Goal: Information Seeking & Learning: Learn about a topic

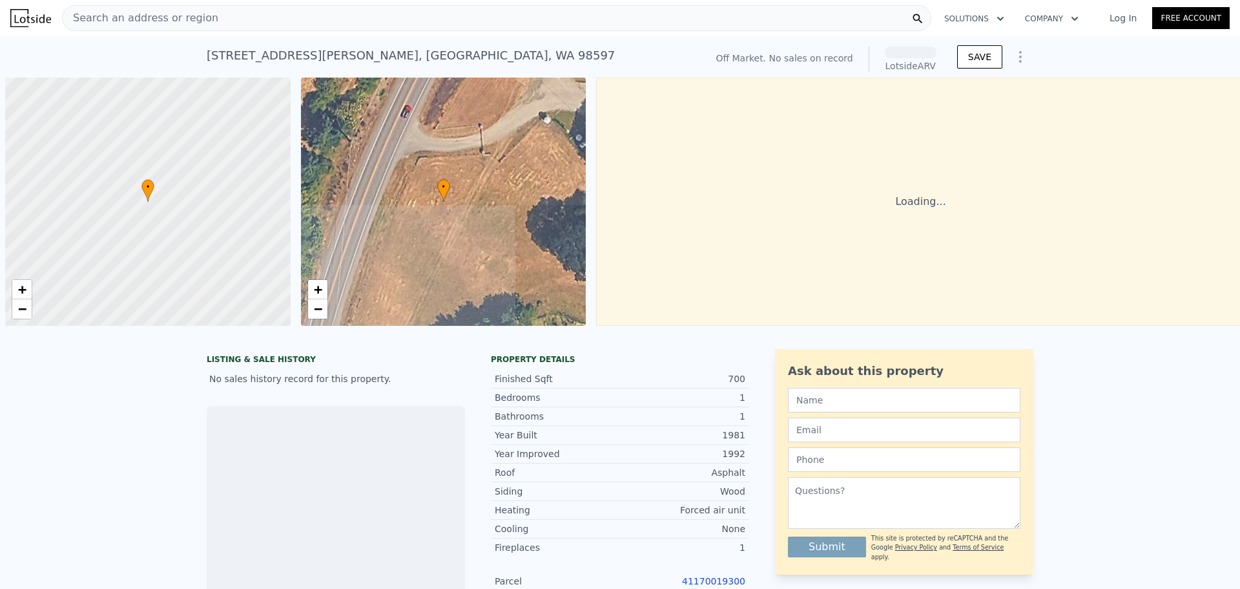
scroll to position [0, 5]
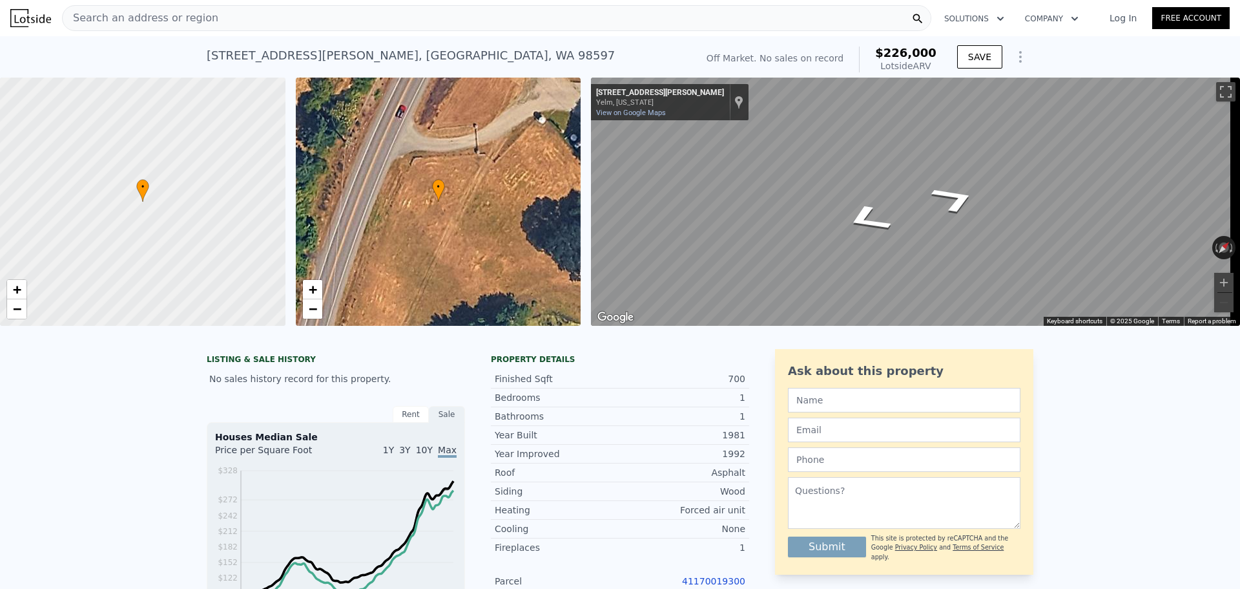
click at [309, 22] on div "Search an address or region" at bounding box center [497, 18] width 870 height 26
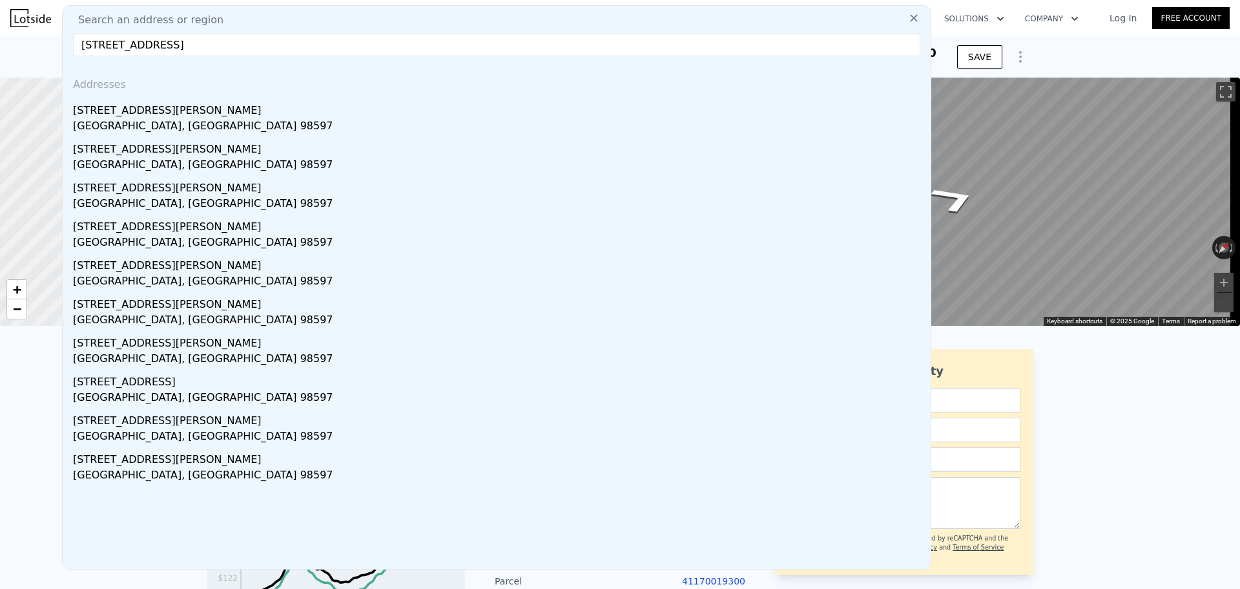
type input "[STREET_ADDRESS]"
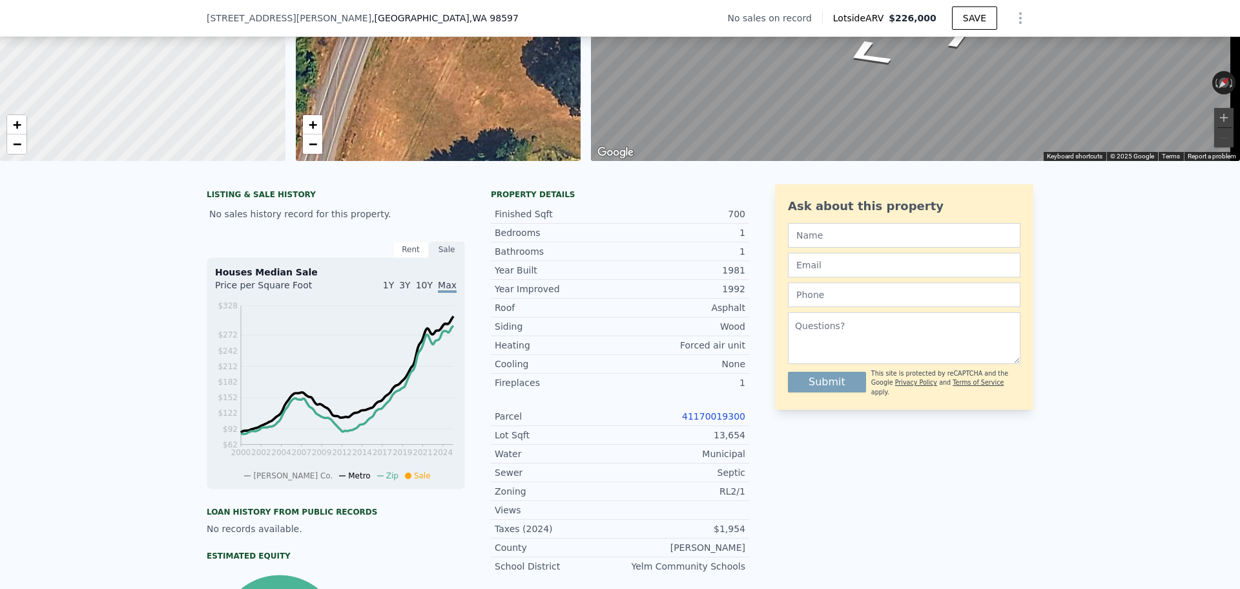
scroll to position [189, 0]
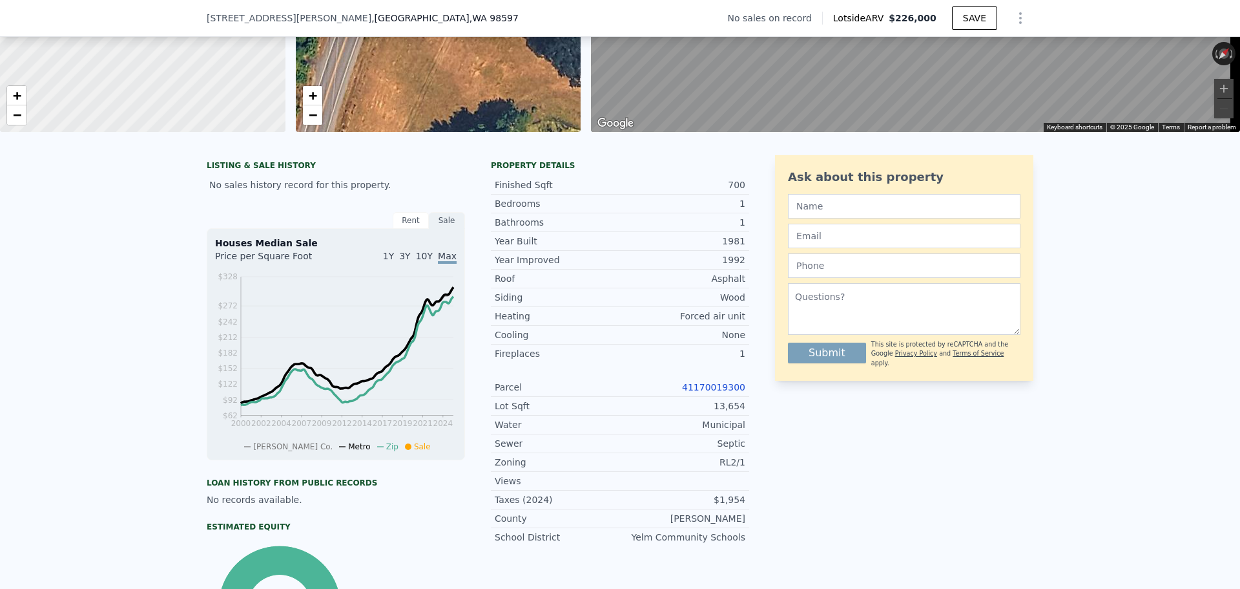
click at [727, 392] on link "41170019300" at bounding box center [713, 387] width 63 height 10
drag, startPoint x: 688, startPoint y: 392, endPoint x: 745, endPoint y: 398, distance: 57.1
click at [745, 398] on div "LISTING & SALE HISTORY No sales history record for this property. Rent Sale Ren…" at bounding box center [620, 413] width 827 height 516
copy link "41170019300"
drag, startPoint x: 683, startPoint y: 253, endPoint x: 747, endPoint y: 250, distance: 64.7
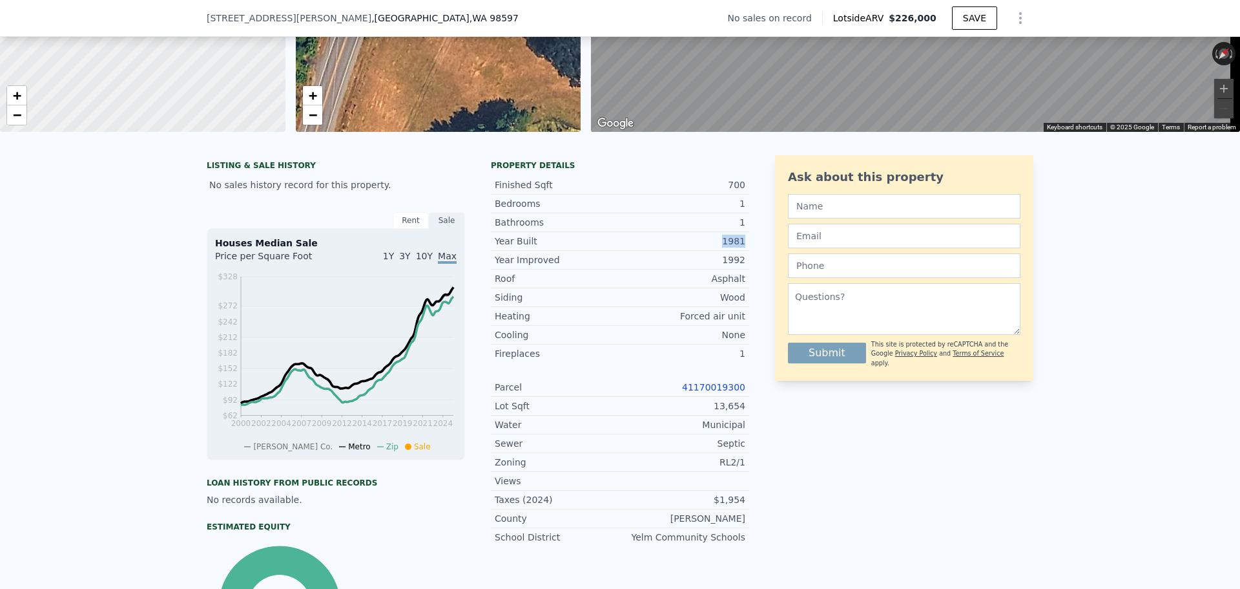
click at [747, 250] on div "LISTING & SALE HISTORY No sales history record for this property. Rent Sale Ren…" at bounding box center [620, 413] width 827 height 516
drag, startPoint x: 705, startPoint y: 268, endPoint x: 739, endPoint y: 260, distance: 34.5
click at [738, 266] on div "1992" at bounding box center [682, 259] width 125 height 13
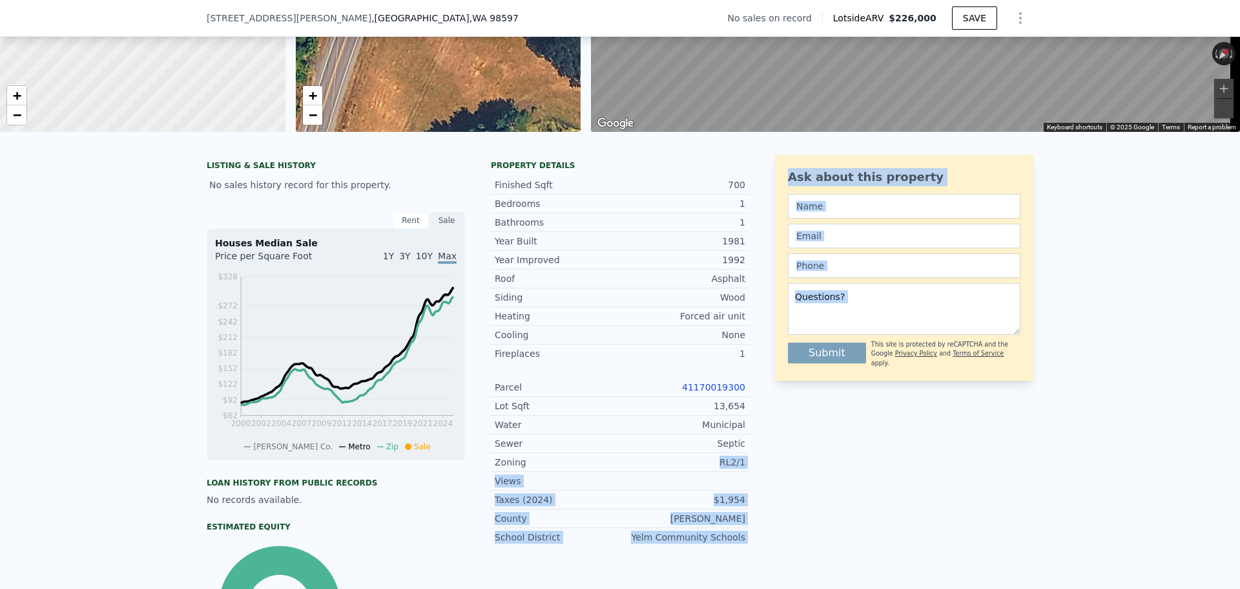
click at [779, 470] on div "LISTING & SALE HISTORY No sales history record for this property. Rent Sale Ren…" at bounding box center [620, 413] width 827 height 516
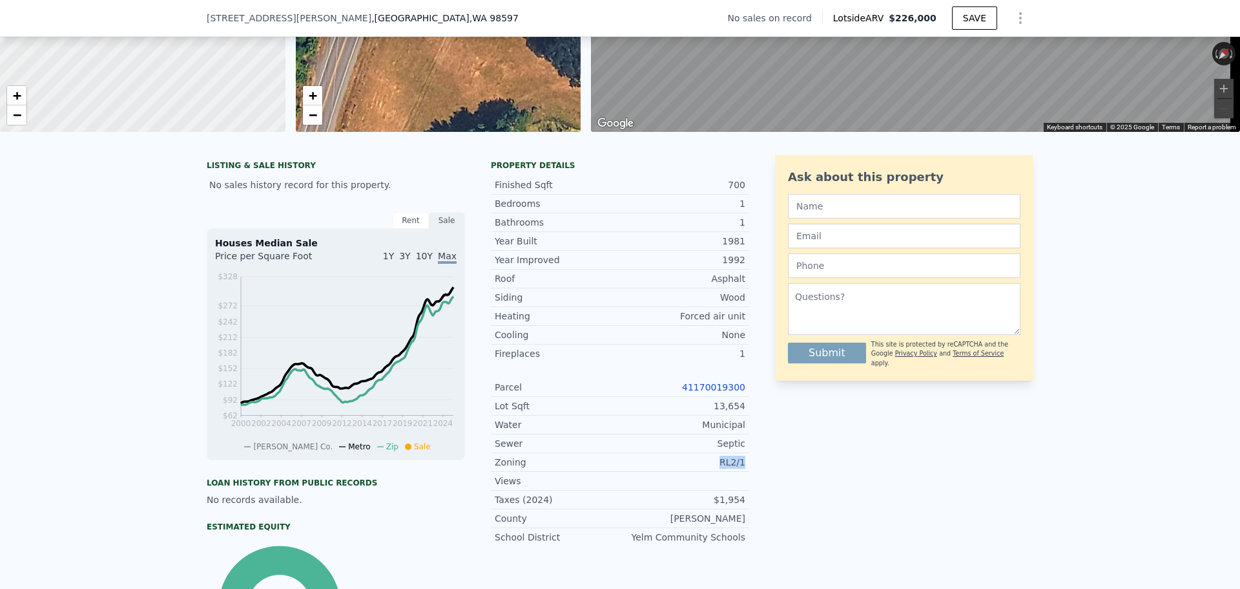
click at [743, 472] on div "Zoning RL2/1" at bounding box center [620, 462] width 258 height 19
copy div "RL2/1"
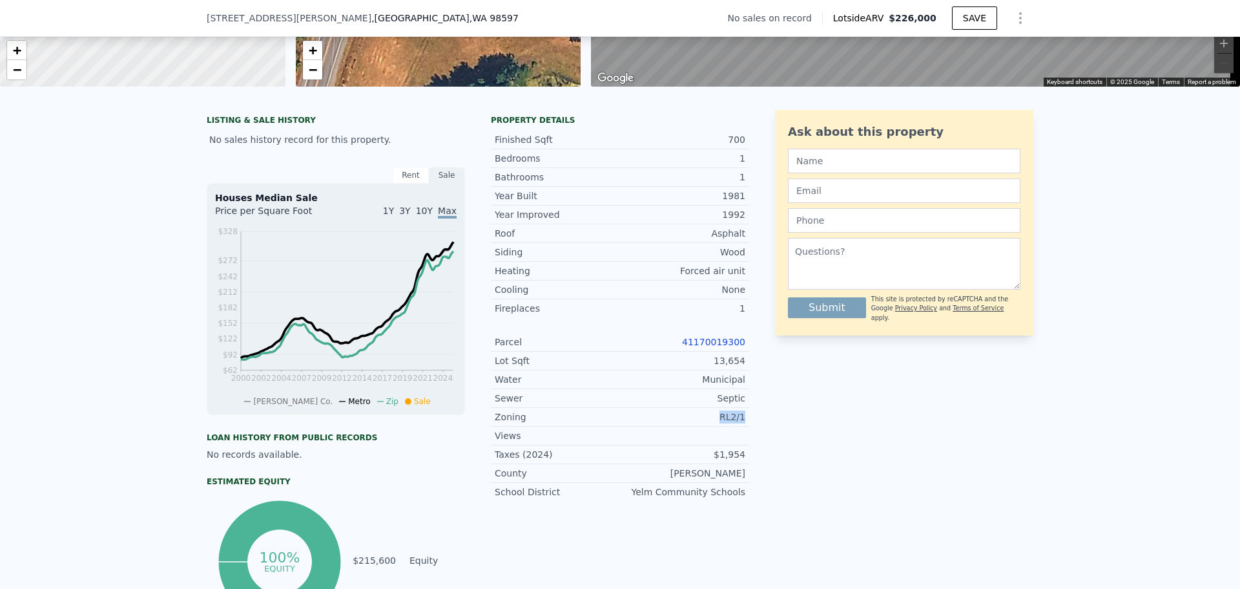
scroll to position [254, 0]
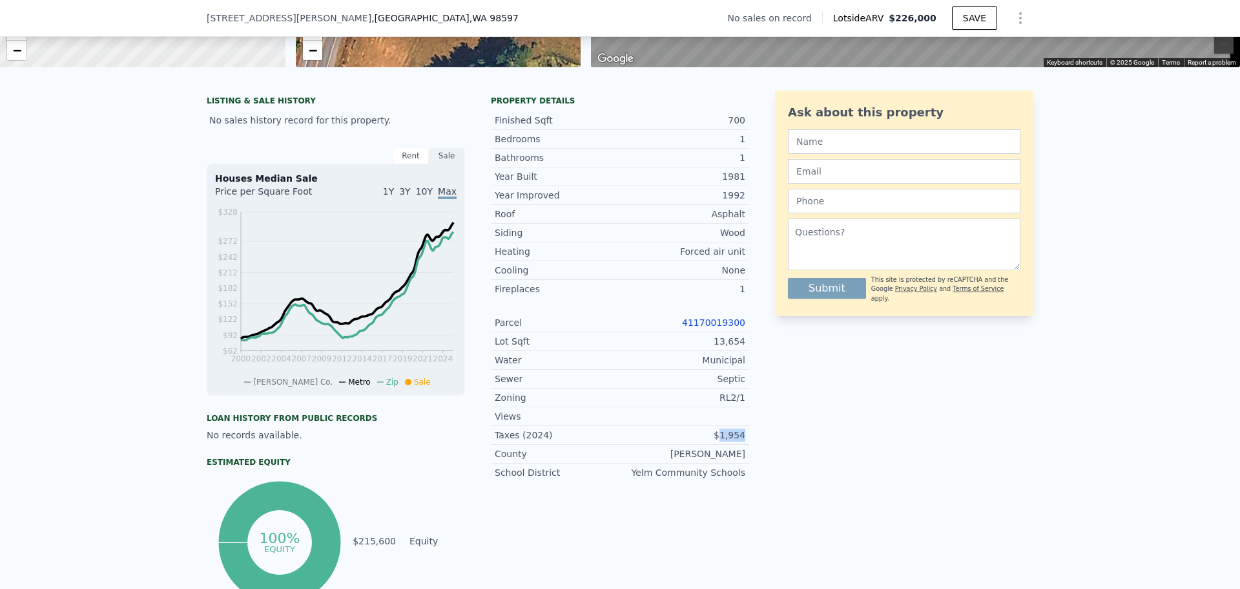
drag, startPoint x: 722, startPoint y: 443, endPoint x: 753, endPoint y: 442, distance: 31.7
click at [753, 442] on div "LISTING & SALE HISTORY No sales history record for this property. Rent Sale Ren…" at bounding box center [620, 348] width 827 height 516
copy div "1,954"
drag, startPoint x: 716, startPoint y: 388, endPoint x: 697, endPoint y: 152, distance: 237.2
click at [766, 380] on div "LISTING & SALE HISTORY No sales history record for this property. Rent Sale Ren…" at bounding box center [620, 348] width 827 height 516
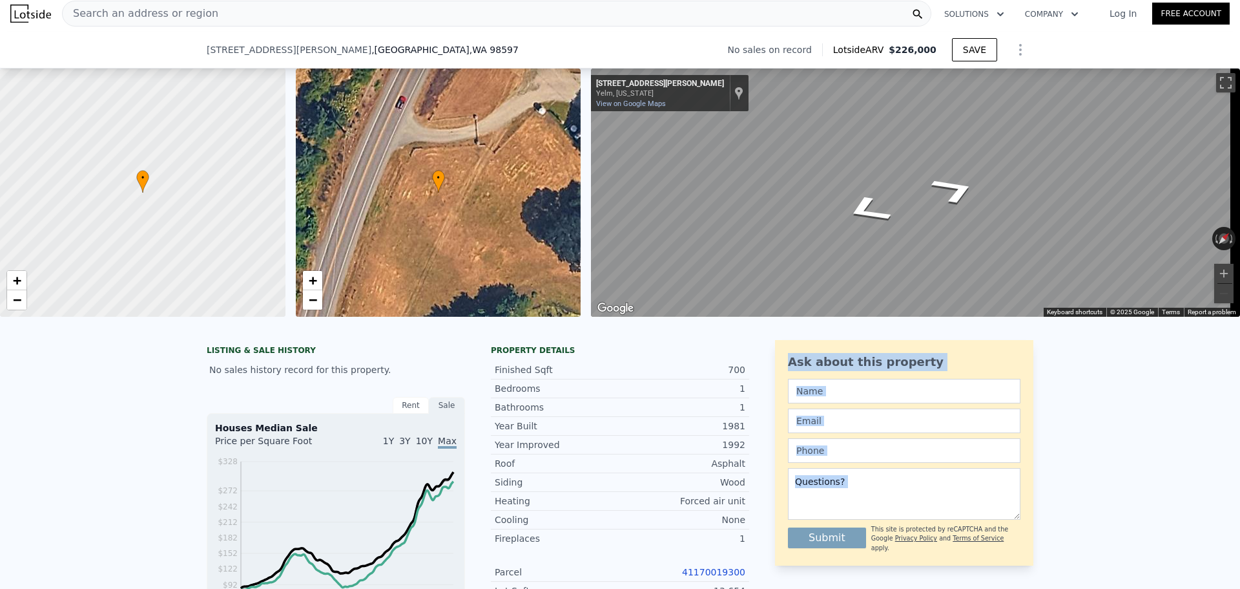
scroll to position [323, 0]
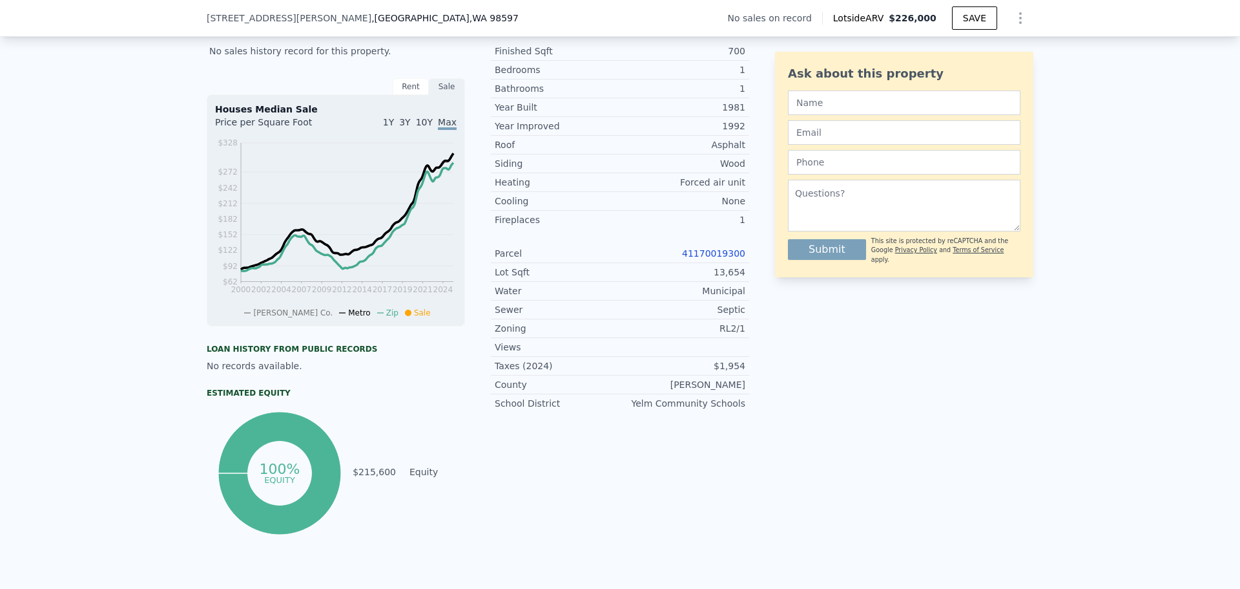
click at [671, 263] on div "Parcel 41170019300" at bounding box center [620, 253] width 258 height 19
drag, startPoint x: 677, startPoint y: 261, endPoint x: 744, endPoint y: 269, distance: 67.6
click at [744, 263] on div "Parcel 41170019300" at bounding box center [620, 253] width 258 height 19
copy link "41170019300"
click at [877, 401] on div "Ask about this property Submit This site is protected by reCAPTCHA and the Goog…" at bounding box center [904, 279] width 258 height 516
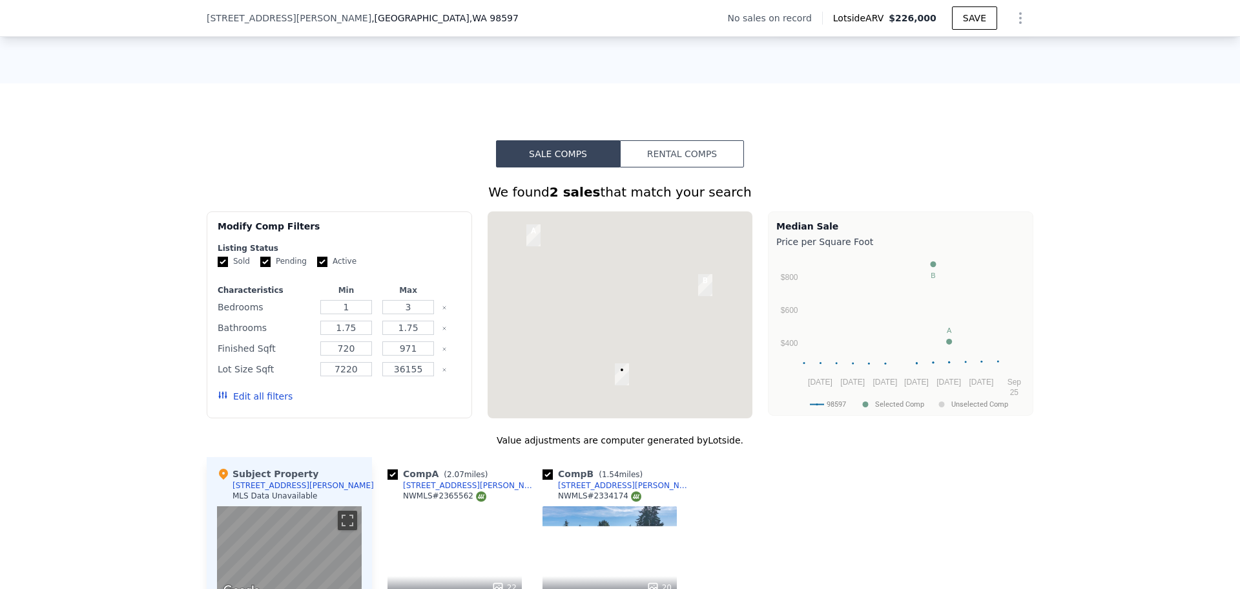
scroll to position [840, 0]
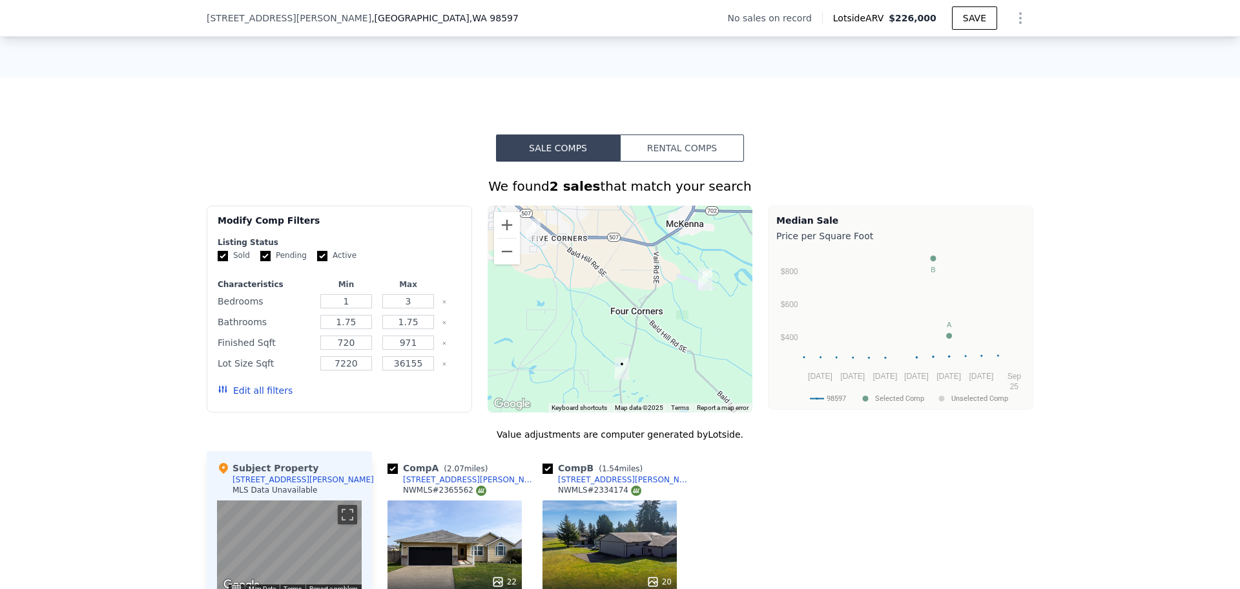
click at [667, 162] on button "Rental Comps" at bounding box center [682, 147] width 124 height 27
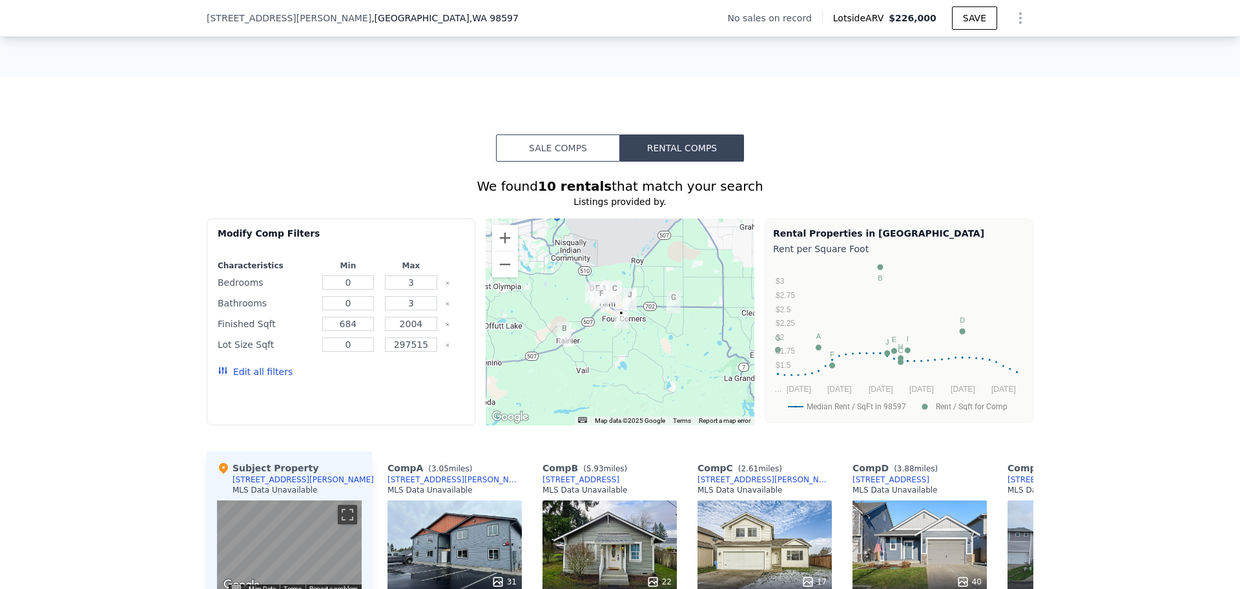
click at [266, 378] on button "Edit all filters" at bounding box center [255, 371] width 75 height 13
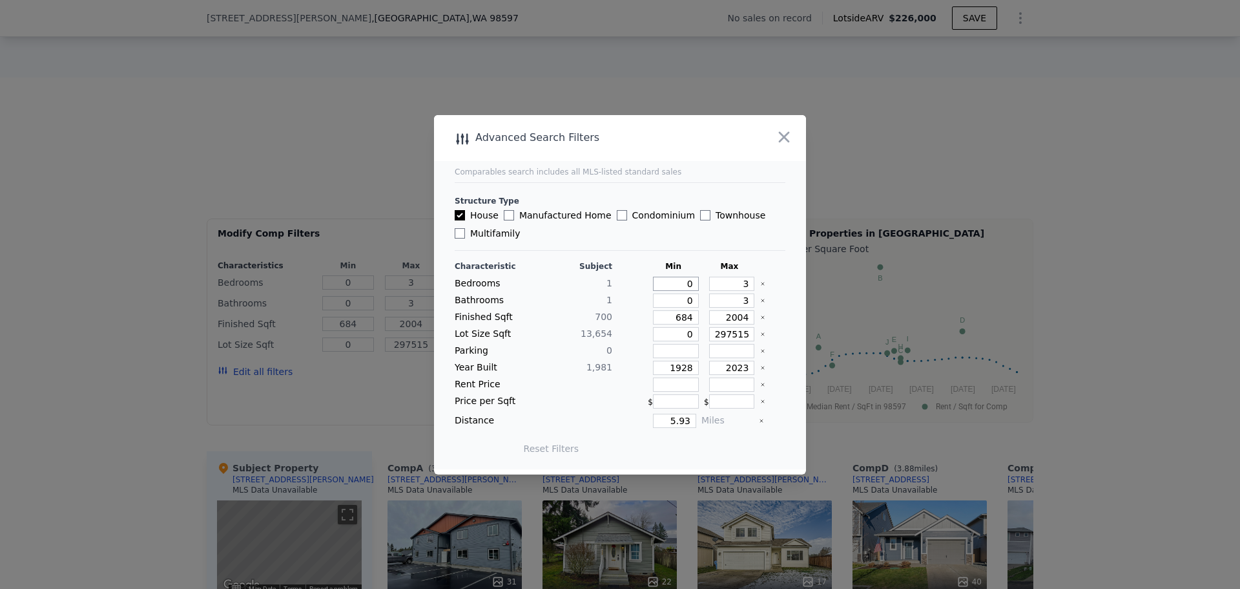
drag, startPoint x: 675, startPoint y: 284, endPoint x: 735, endPoint y: 283, distance: 59.4
click at [728, 284] on div "Bedrooms 1 0 3" at bounding box center [620, 283] width 331 height 14
type input "1"
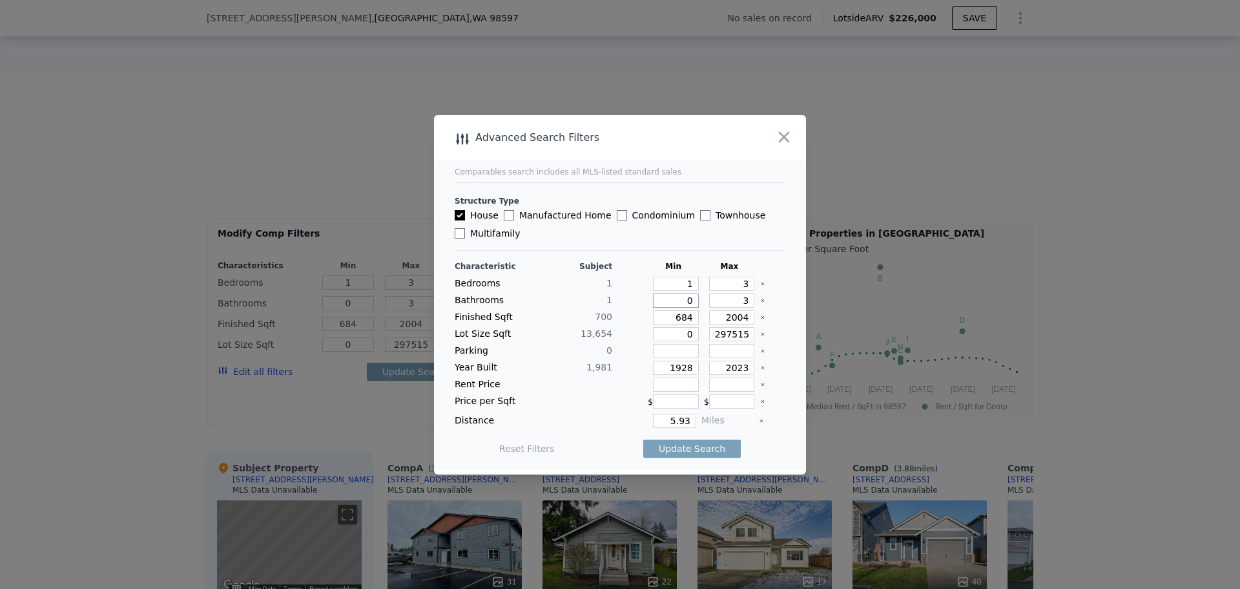
drag, startPoint x: 672, startPoint y: 304, endPoint x: 695, endPoint y: 304, distance: 23.3
click at [695, 304] on div "Bathrooms 1 0 3" at bounding box center [620, 300] width 331 height 14
type input "1"
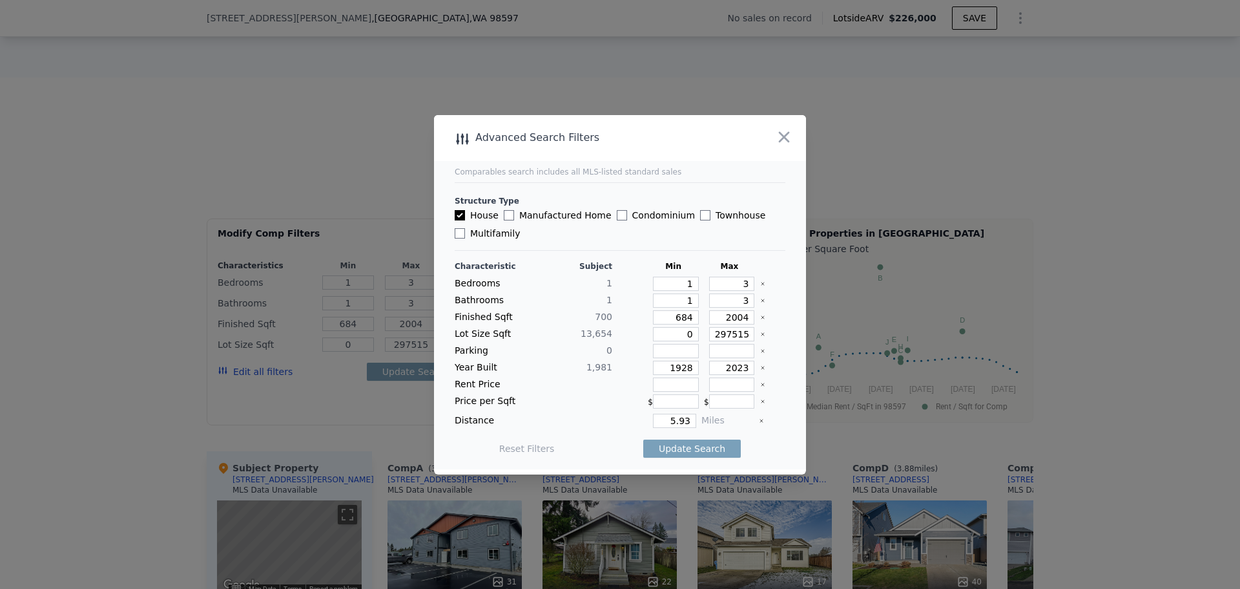
click at [748, 367] on div "Year Built 1,981 1928 2023" at bounding box center [620, 367] width 331 height 14
click at [760, 367] on icon "Clear" at bounding box center [762, 367] width 5 height 5
click at [665, 449] on button "Update Search" at bounding box center [692, 448] width 98 height 18
click at [789, 139] on icon "button" at bounding box center [784, 137] width 18 height 18
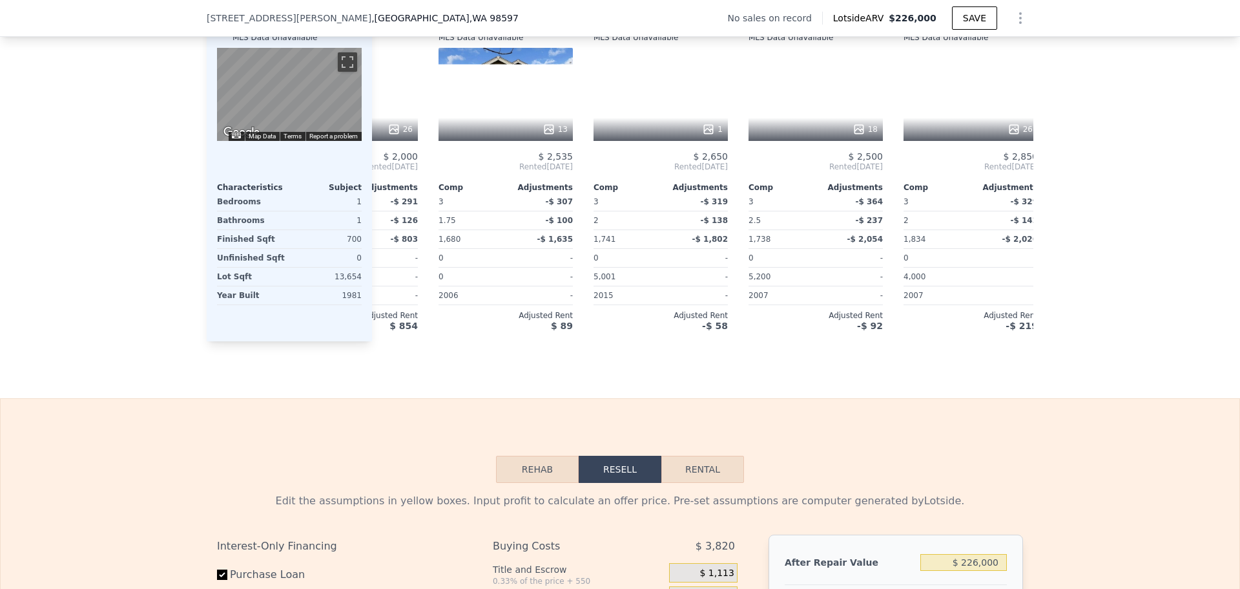
scroll to position [0, 1073]
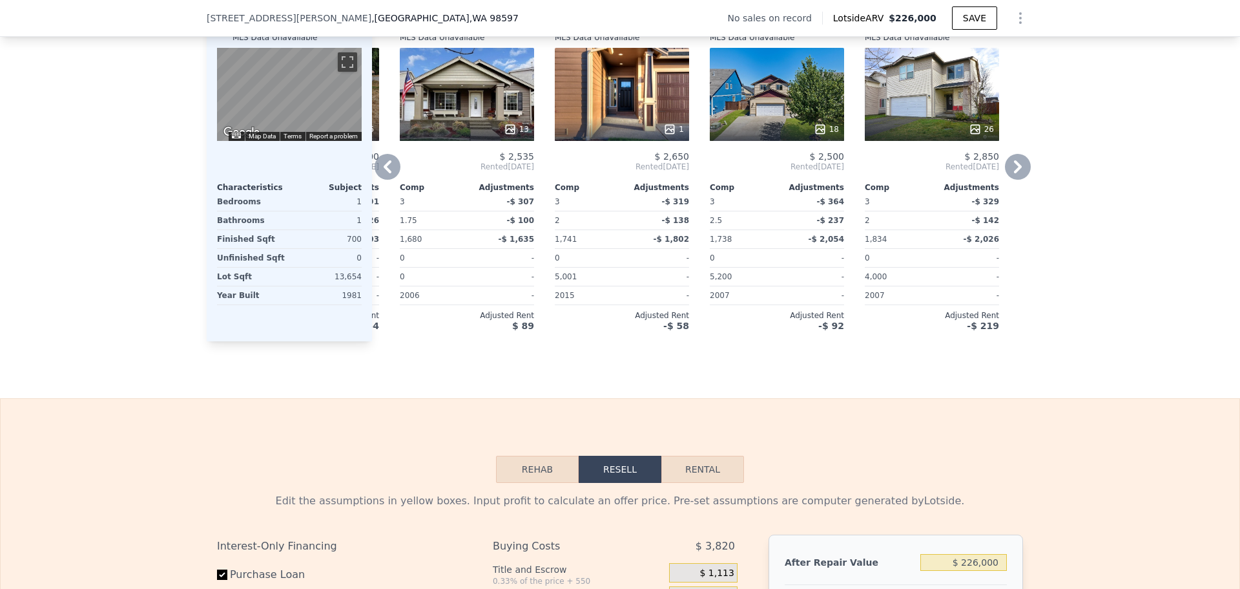
click at [1026, 179] on icon at bounding box center [1018, 167] width 26 height 26
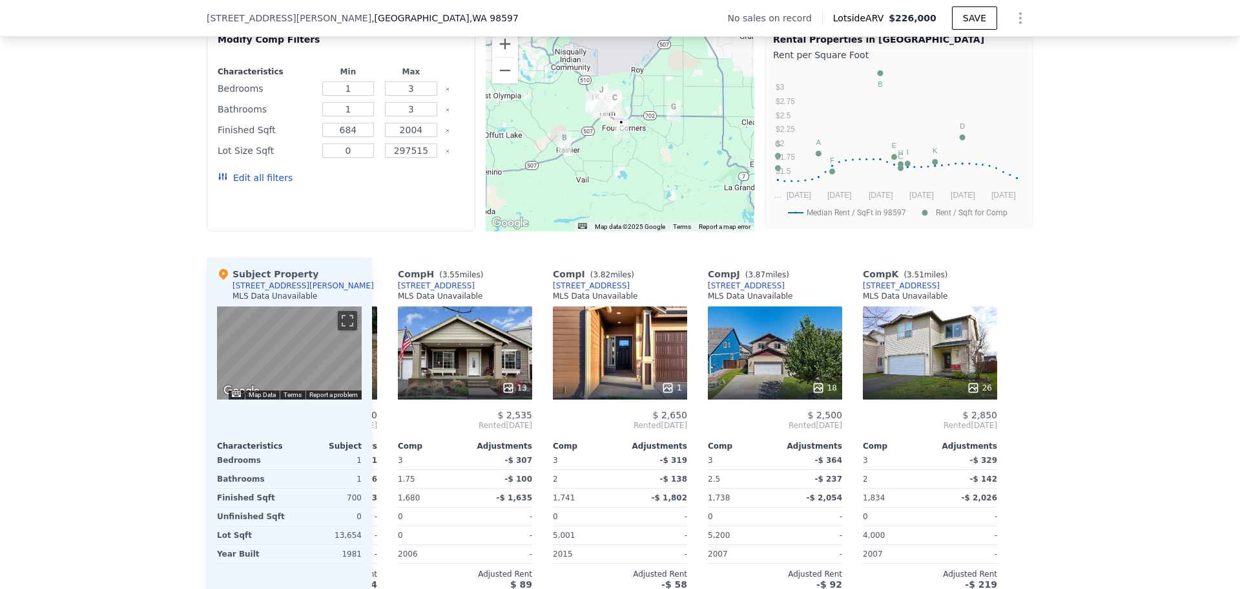
click at [268, 184] on button "Edit all filters" at bounding box center [255, 177] width 75 height 13
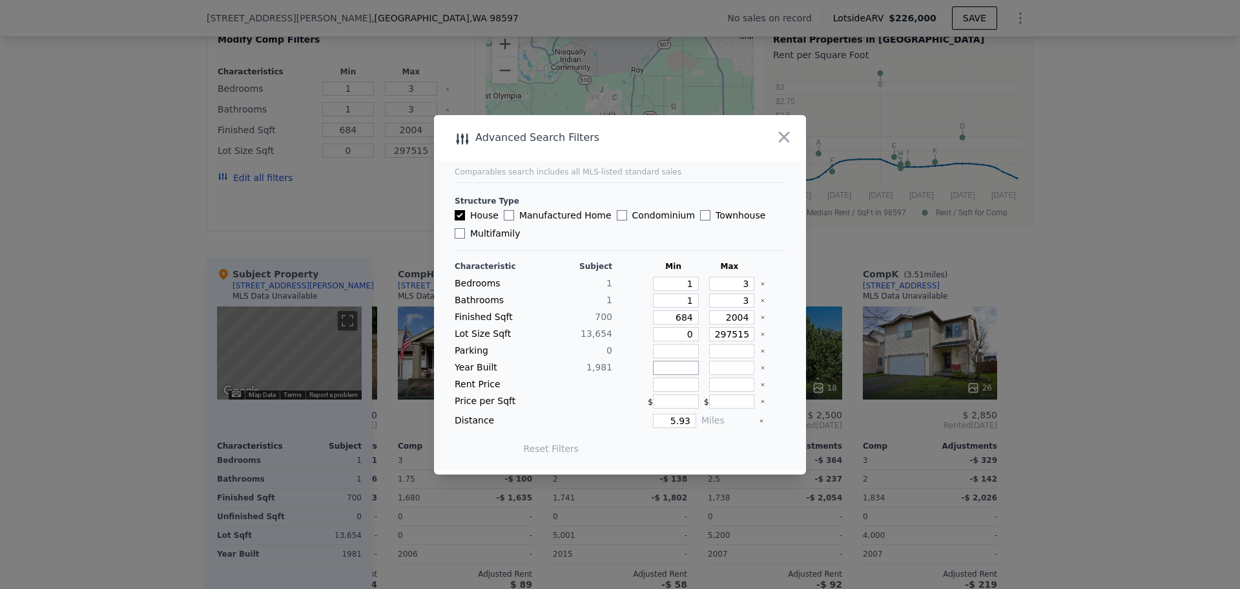
click at [654, 362] on input "number" at bounding box center [676, 367] width 46 height 14
type input "1"
type input "160"
type input "16"
type input "1"
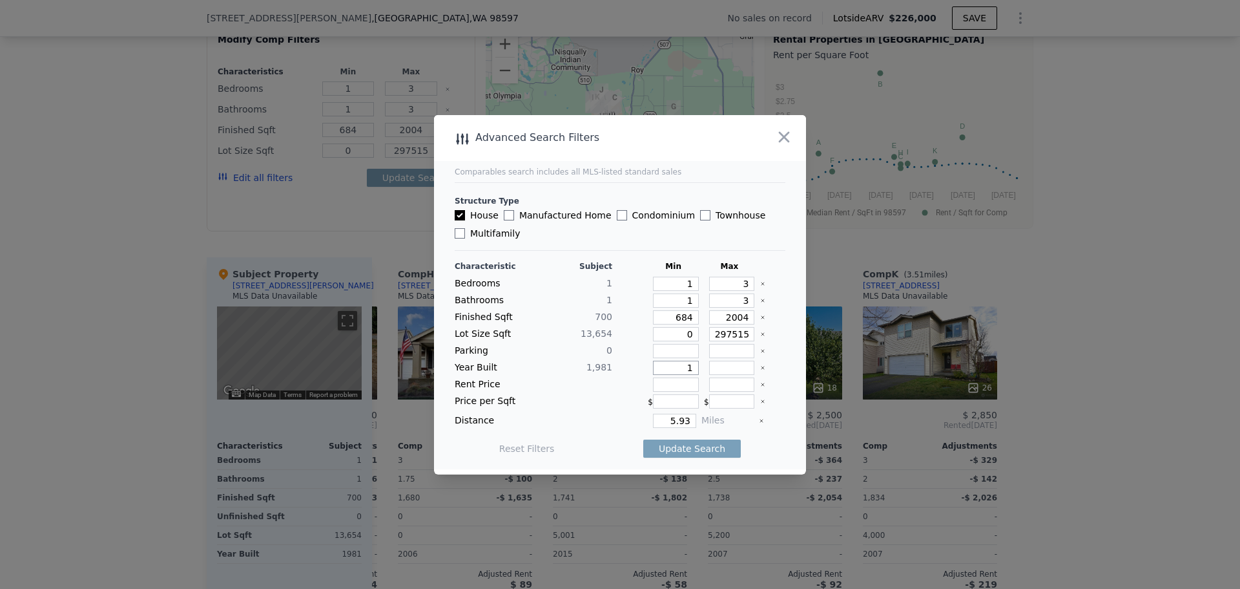
type input "19"
type input "196"
type input "1960"
type input "2"
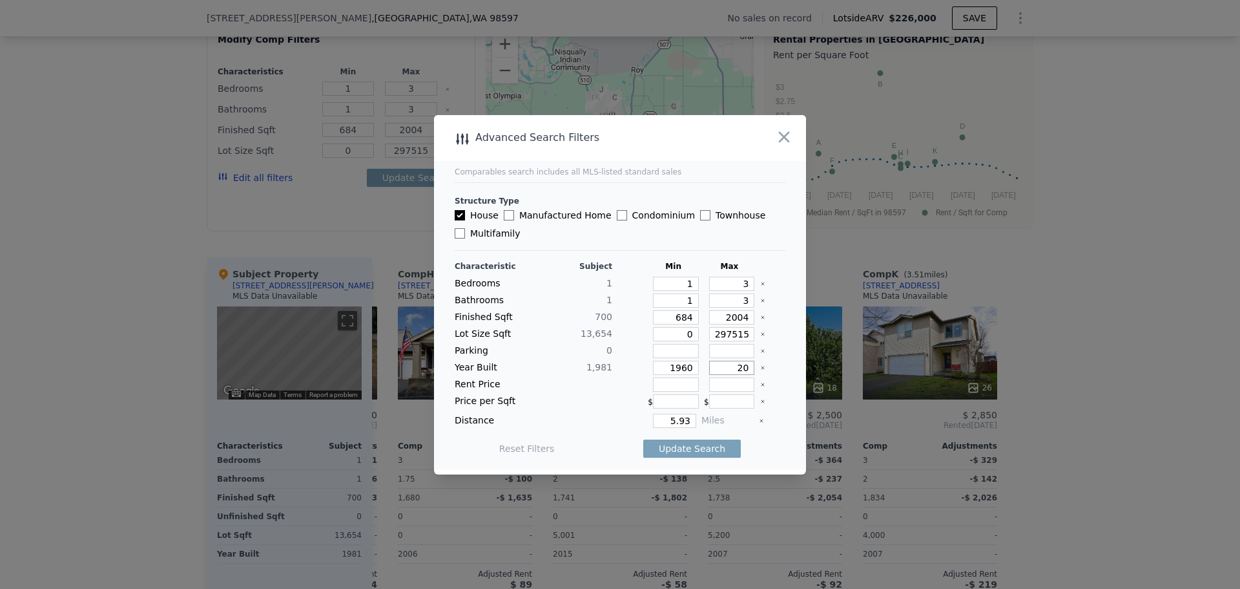
type input "200"
type input "2000"
drag, startPoint x: 707, startPoint y: 430, endPoint x: 729, endPoint y: 430, distance: 22.0
click at [728, 430] on div "Characteristic Subject Min Max Bedrooms 1 1 3 Bathrooms 1 1 3 Finished Sqft [PH…" at bounding box center [620, 363] width 331 height 205
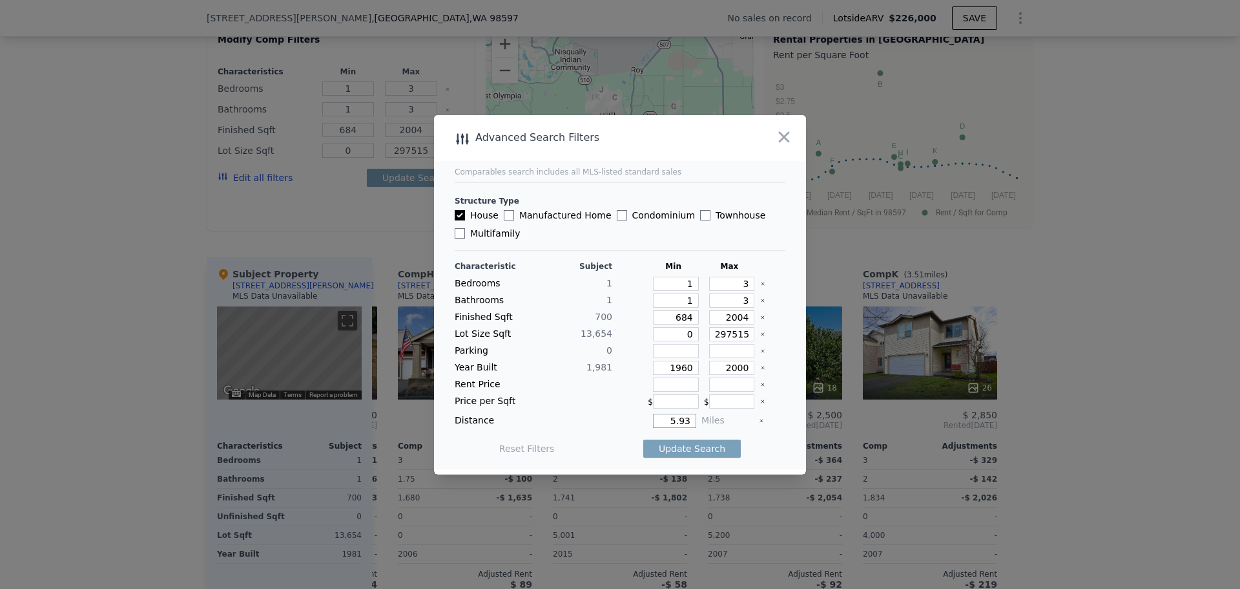
type input "1"
type input "10"
click at [710, 443] on button "Update Search" at bounding box center [692, 448] width 98 height 18
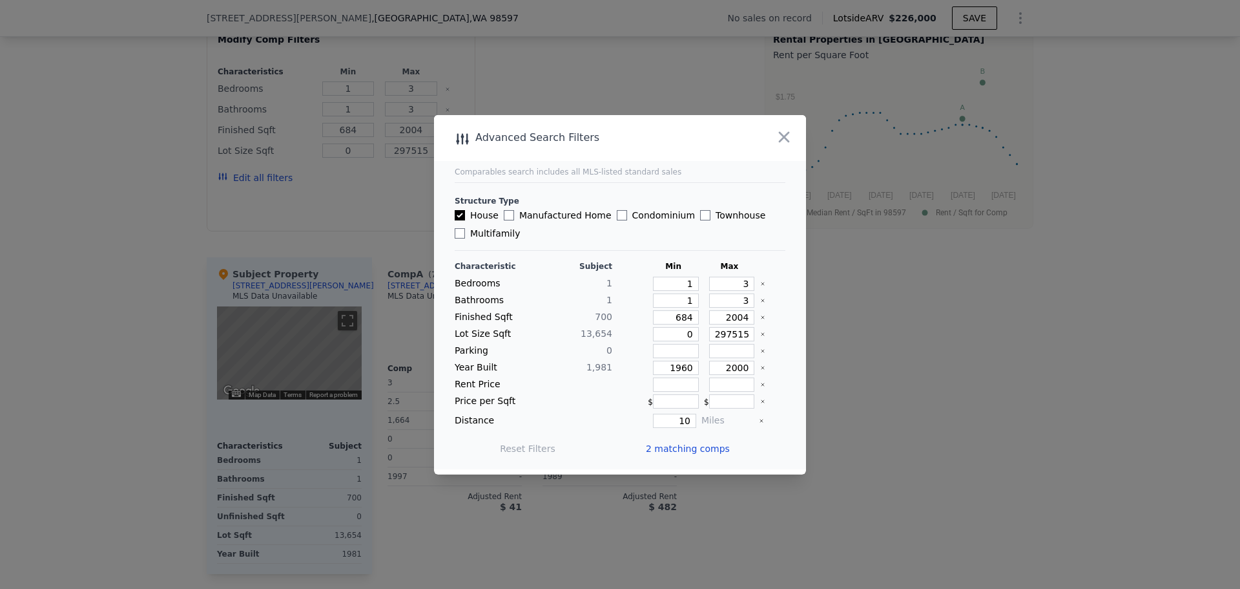
scroll to position [0, 0]
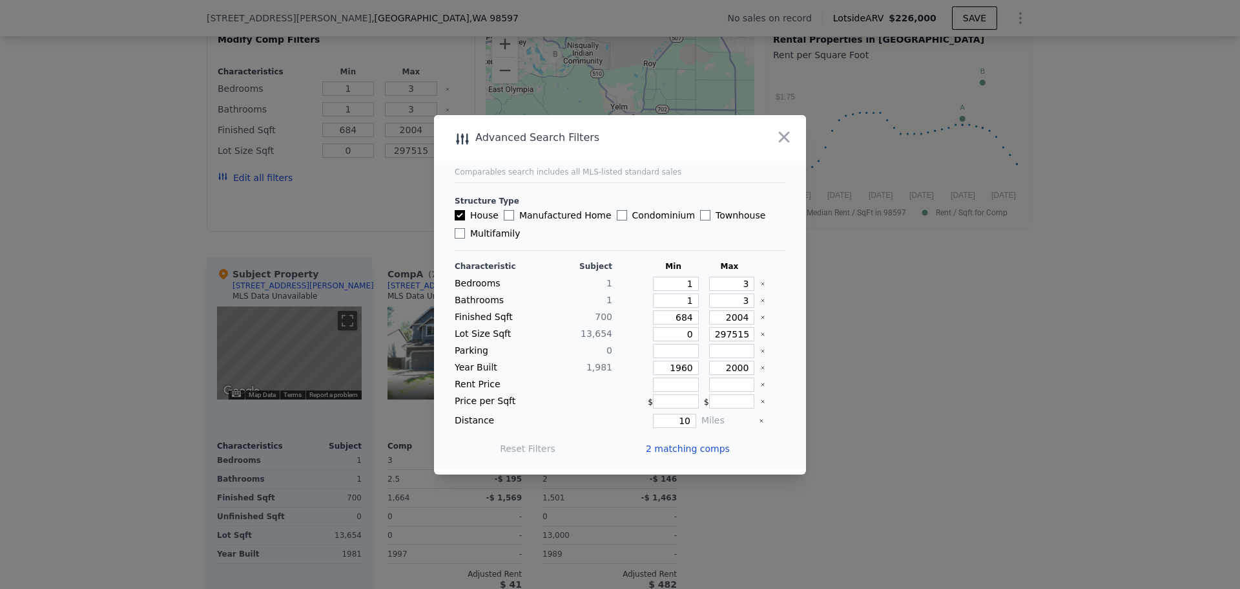
click at [889, 455] on div at bounding box center [620, 294] width 1240 height 589
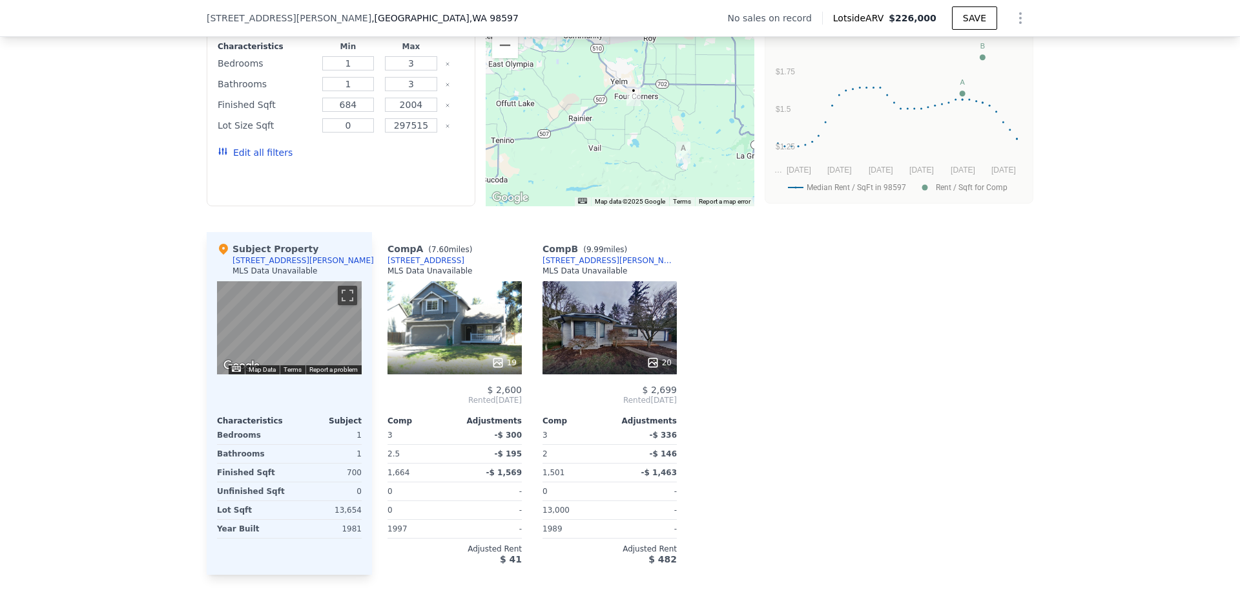
scroll to position [1098, 0]
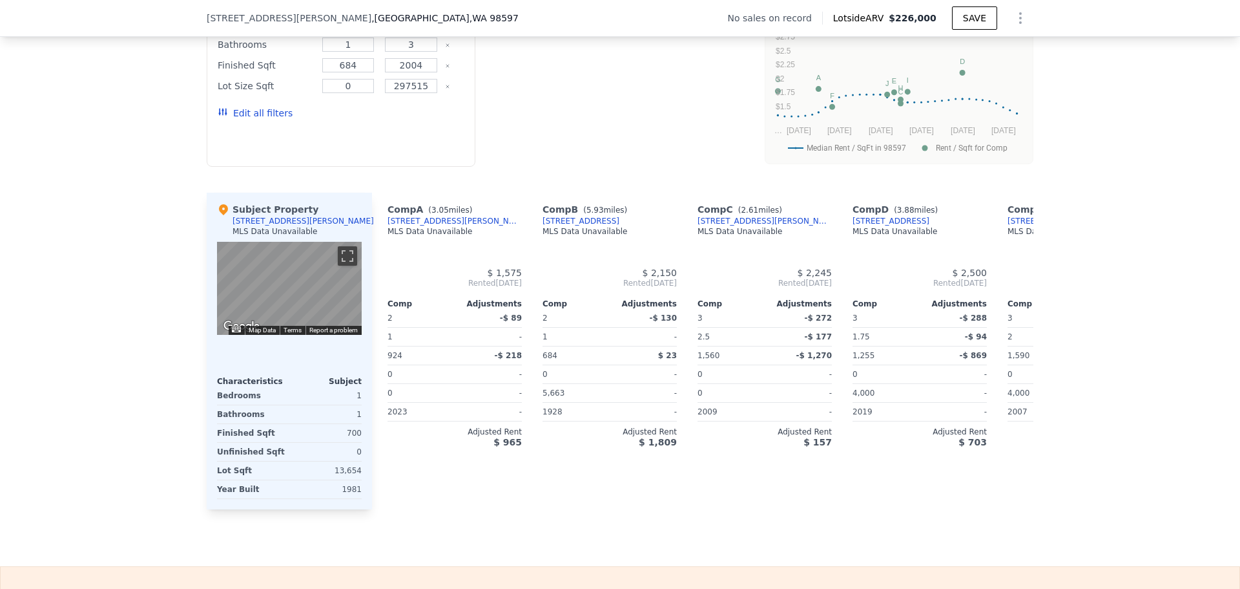
type input "0"
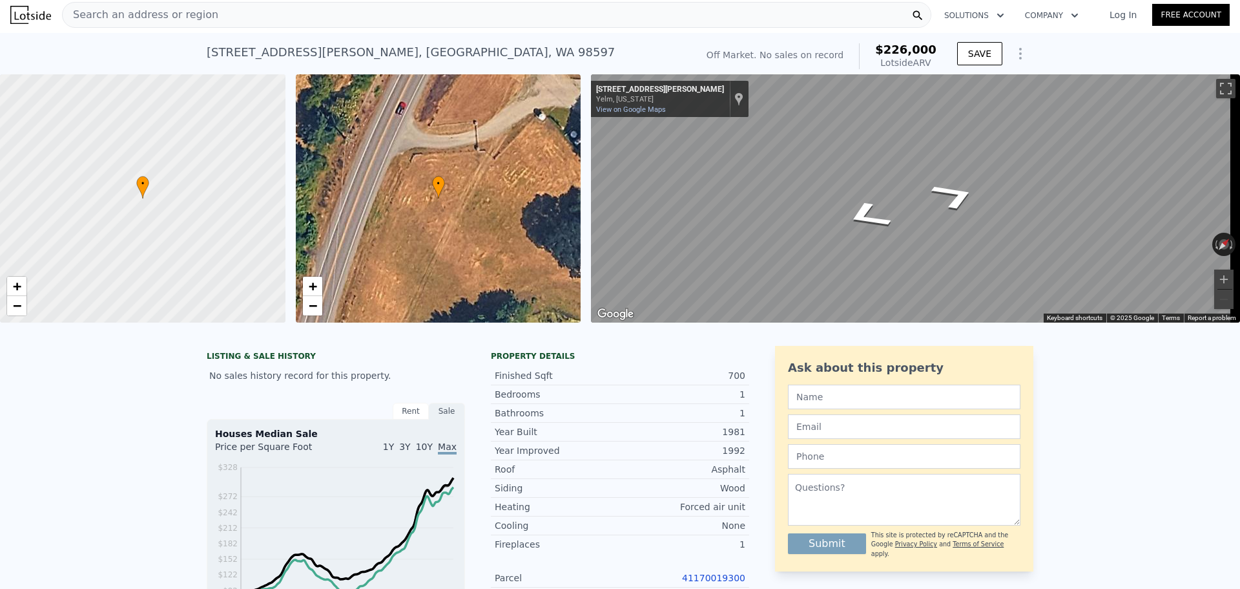
scroll to position [0, 0]
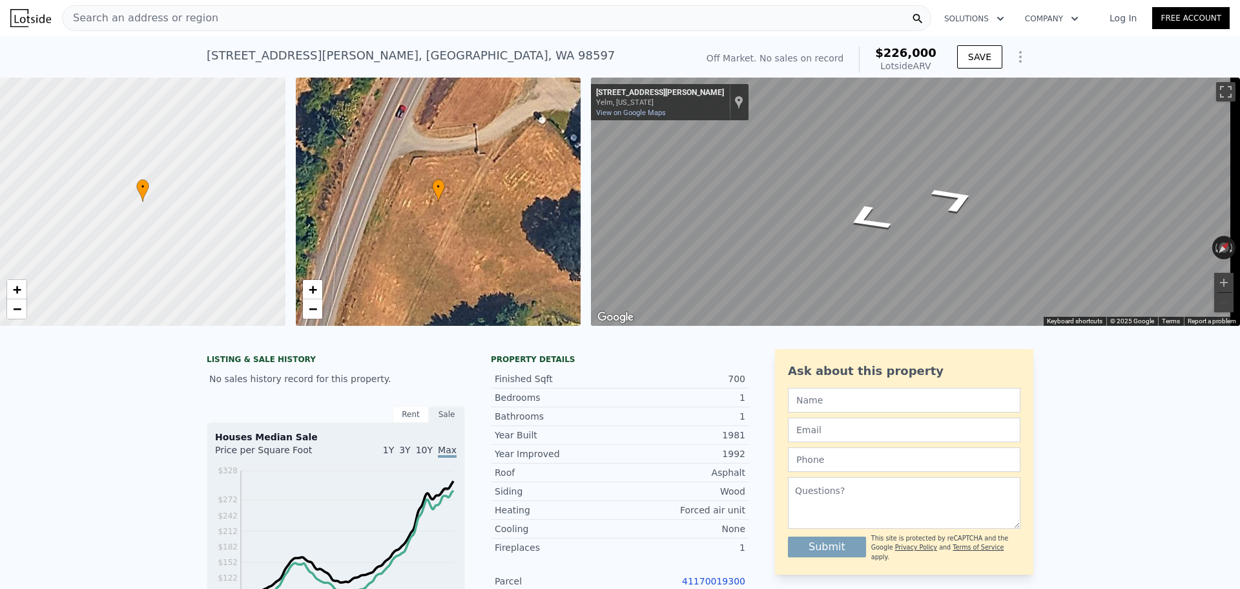
click at [381, 23] on div "Search an address or region" at bounding box center [497, 18] width 870 height 26
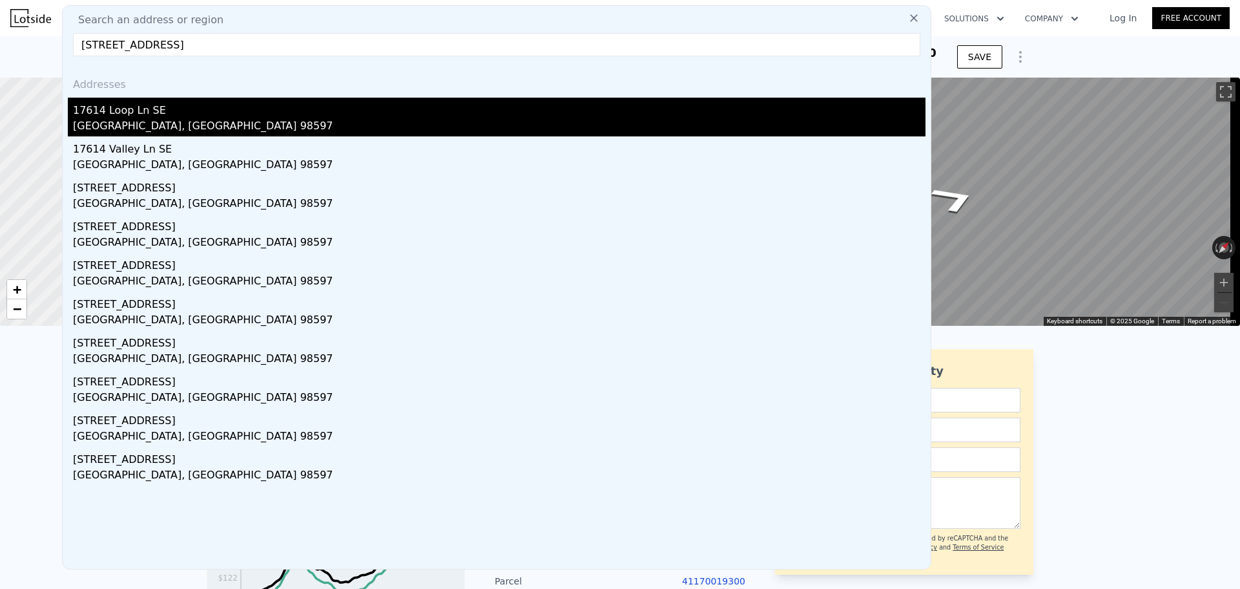
type input "[STREET_ADDRESS]"
click at [235, 128] on div "[GEOGRAPHIC_DATA], [GEOGRAPHIC_DATA] 98597" at bounding box center [499, 127] width 853 height 18
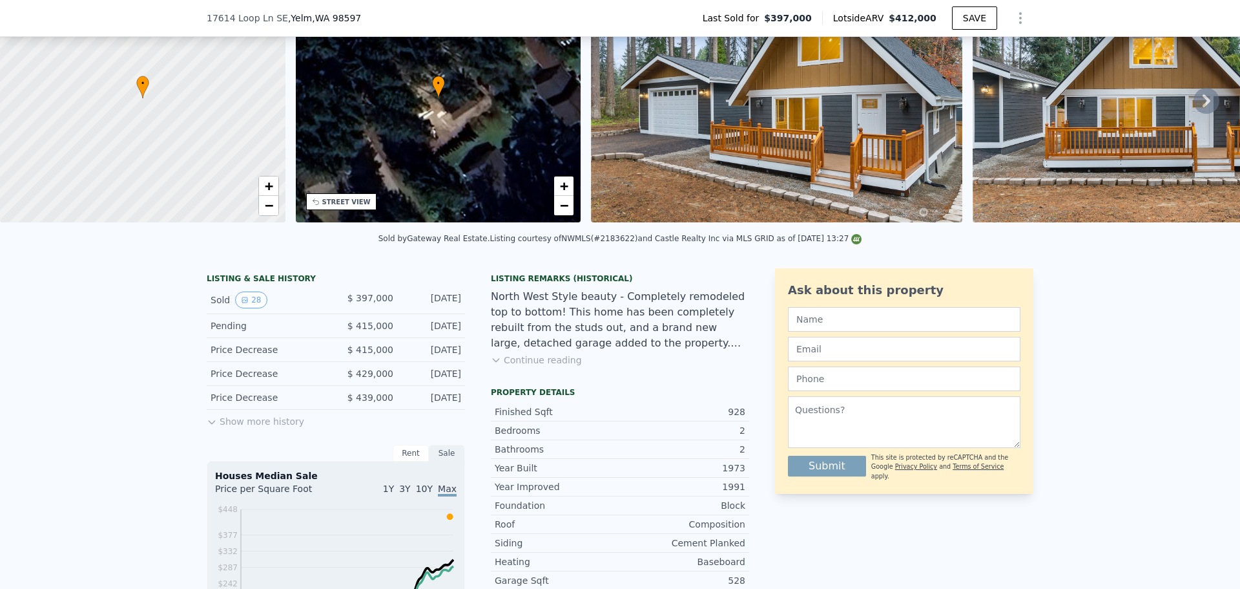
scroll to position [254, 0]
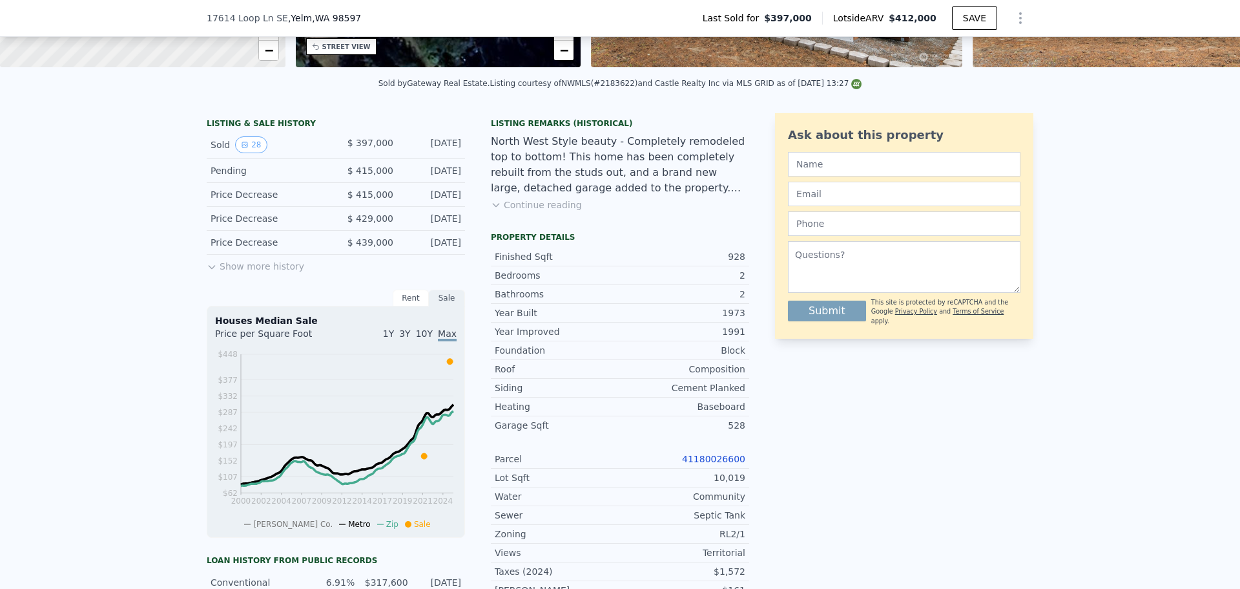
drag, startPoint x: 722, startPoint y: 470, endPoint x: 740, endPoint y: 458, distance: 21.0
click at [722, 464] on link "41180026600" at bounding box center [713, 458] width 63 height 10
click at [723, 484] on div "10,019" at bounding box center [682, 477] width 125 height 13
drag, startPoint x: 716, startPoint y: 490, endPoint x: 747, endPoint y: 487, distance: 30.5
click at [747, 487] on div "LISTING & SALE HISTORY Sold 28 $ 397,000 [DATE] Pending $ 415,000 [DATE] Price …" at bounding box center [620, 436] width 827 height 646
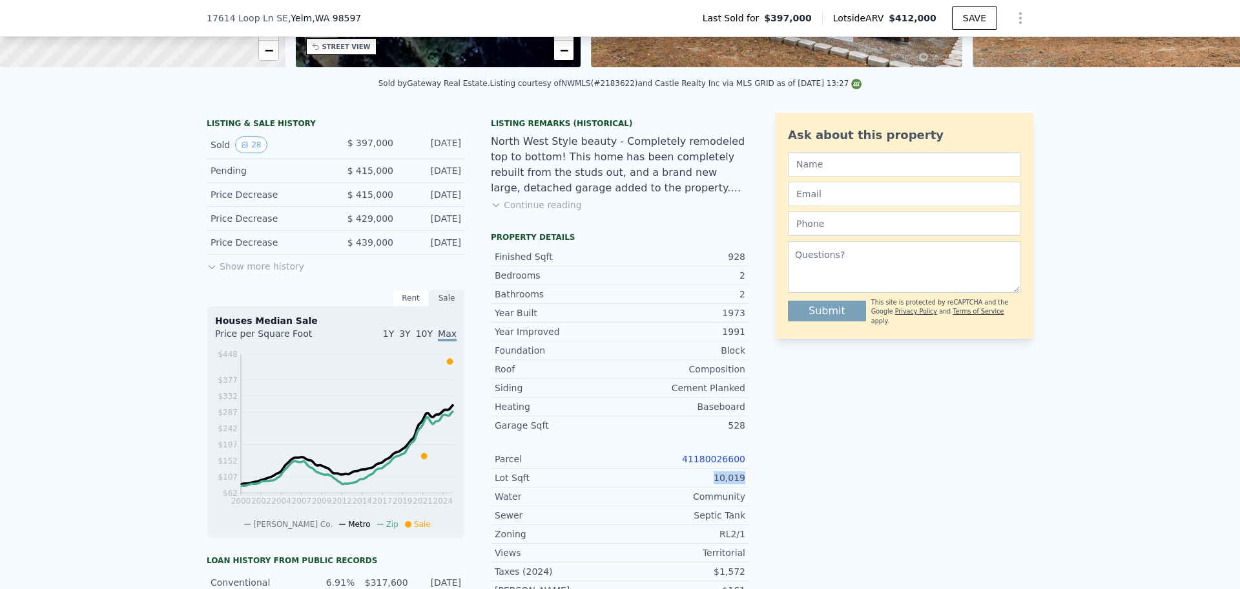
copy div "10,019"
click at [713, 464] on link "41180026600" at bounding box center [713, 458] width 63 height 10
drag, startPoint x: 720, startPoint y: 544, endPoint x: 756, endPoint y: 544, distance: 36.2
click at [756, 544] on div "LISTING & SALE HISTORY Sold 28 $ 397,000 [DATE] Pending $ 415,000 [DATE] Price …" at bounding box center [620, 436] width 827 height 646
copy div "RL2/1"
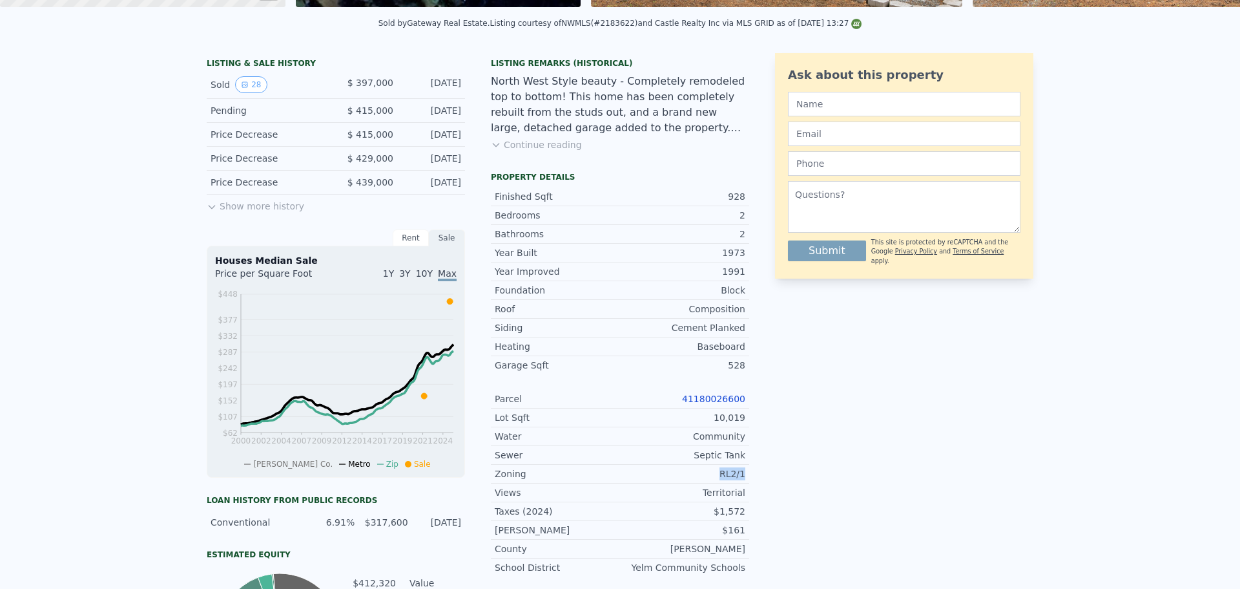
scroll to position [0, 0]
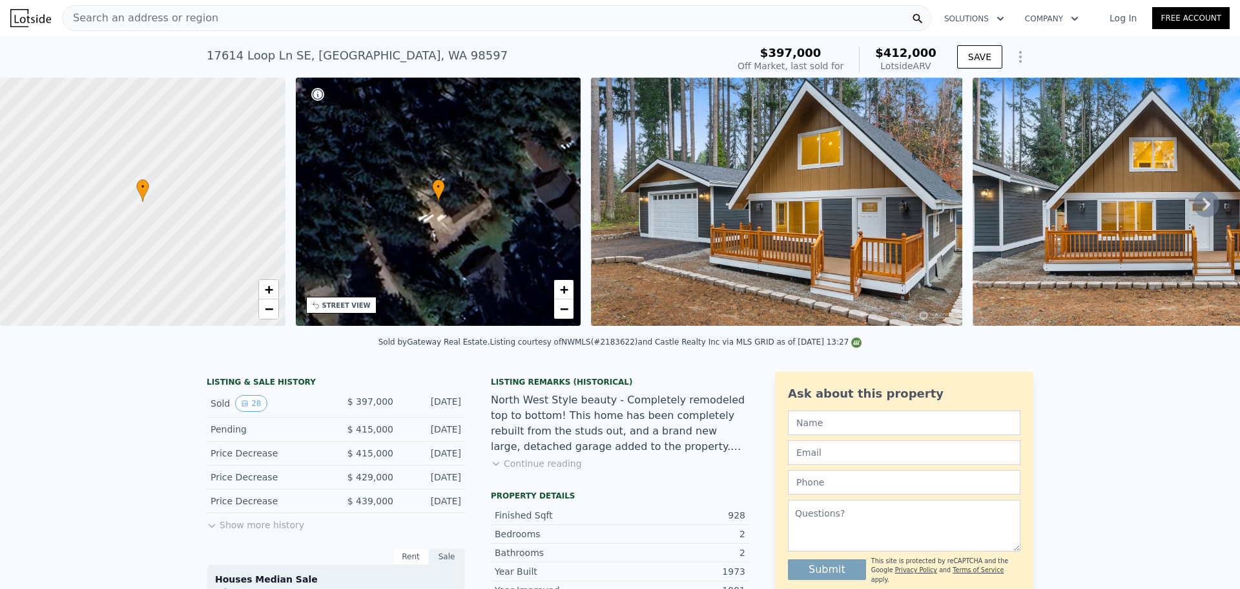
click at [264, 26] on div "Search an address or region" at bounding box center [497, 18] width 870 height 26
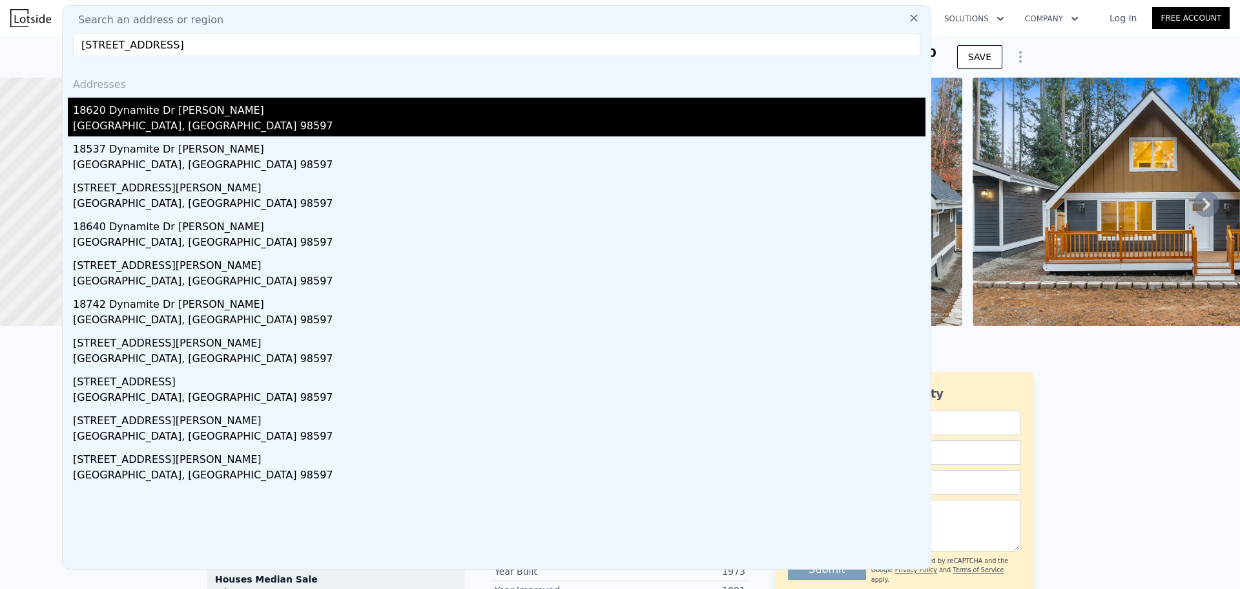
type input "[STREET_ADDRESS]"
click at [181, 110] on div "18620 Dynamite Dr [PERSON_NAME]" at bounding box center [499, 108] width 853 height 21
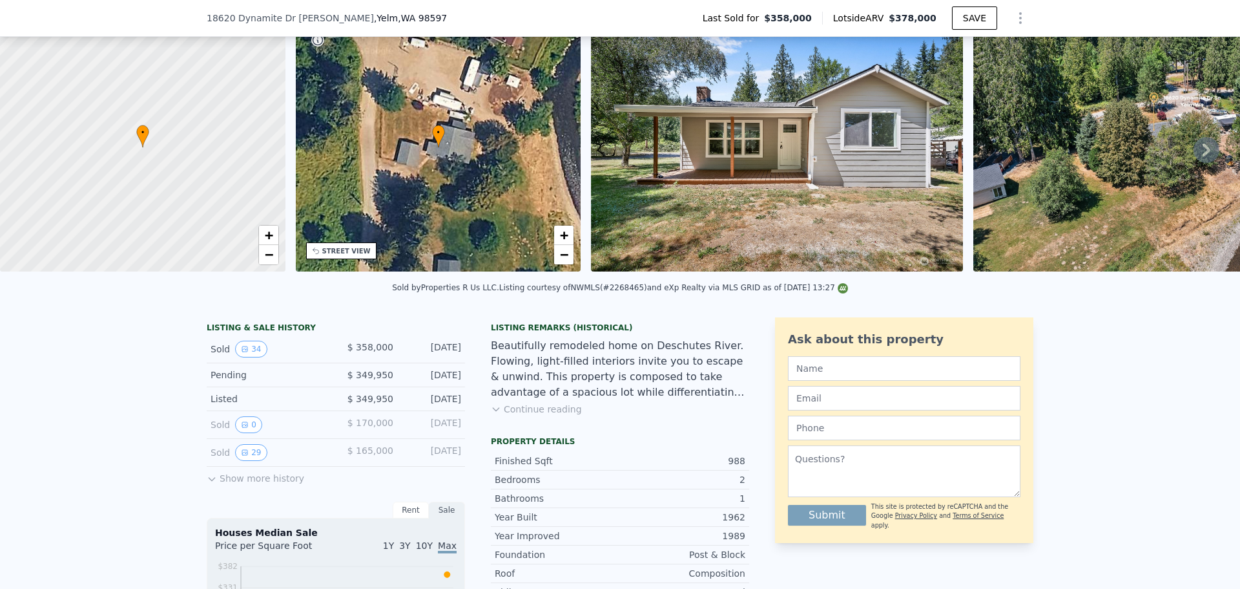
scroll to position [125, 0]
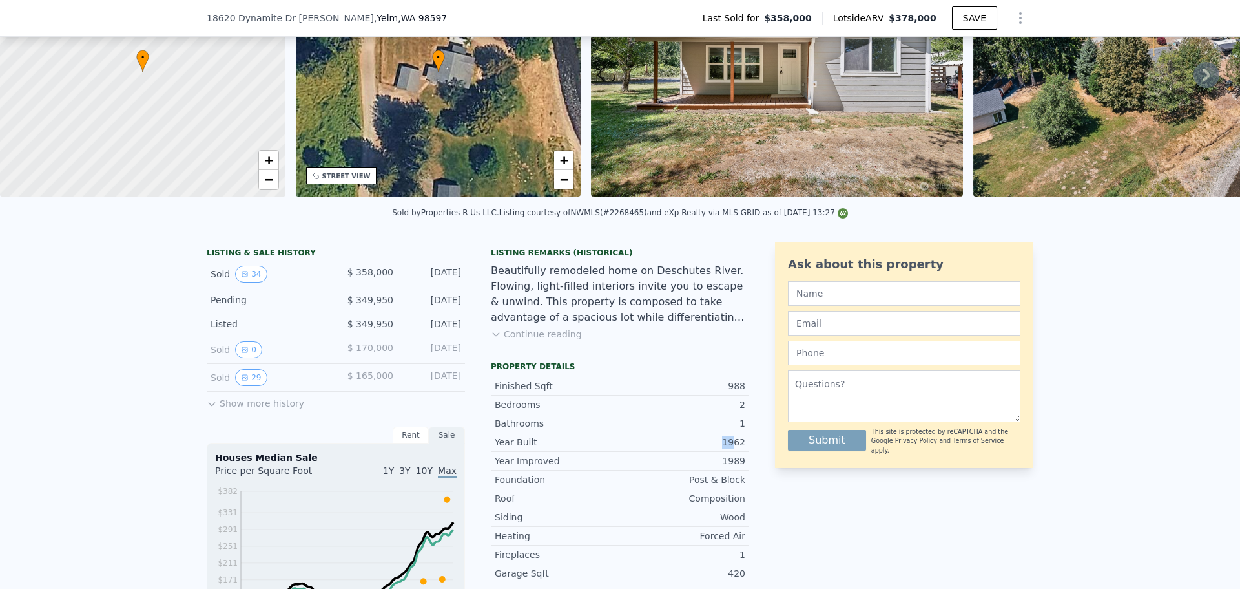
drag, startPoint x: 718, startPoint y: 457, endPoint x: 738, endPoint y: 452, distance: 20.7
click at [738, 451] on div "Year Built 1962" at bounding box center [620, 442] width 258 height 18
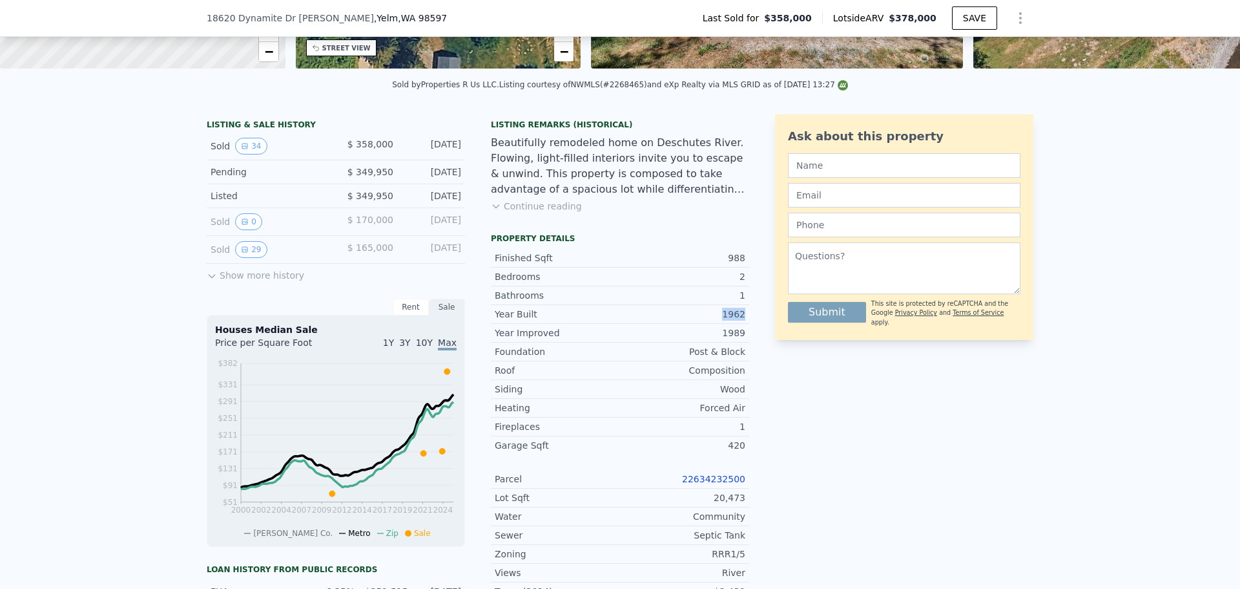
scroll to position [254, 0]
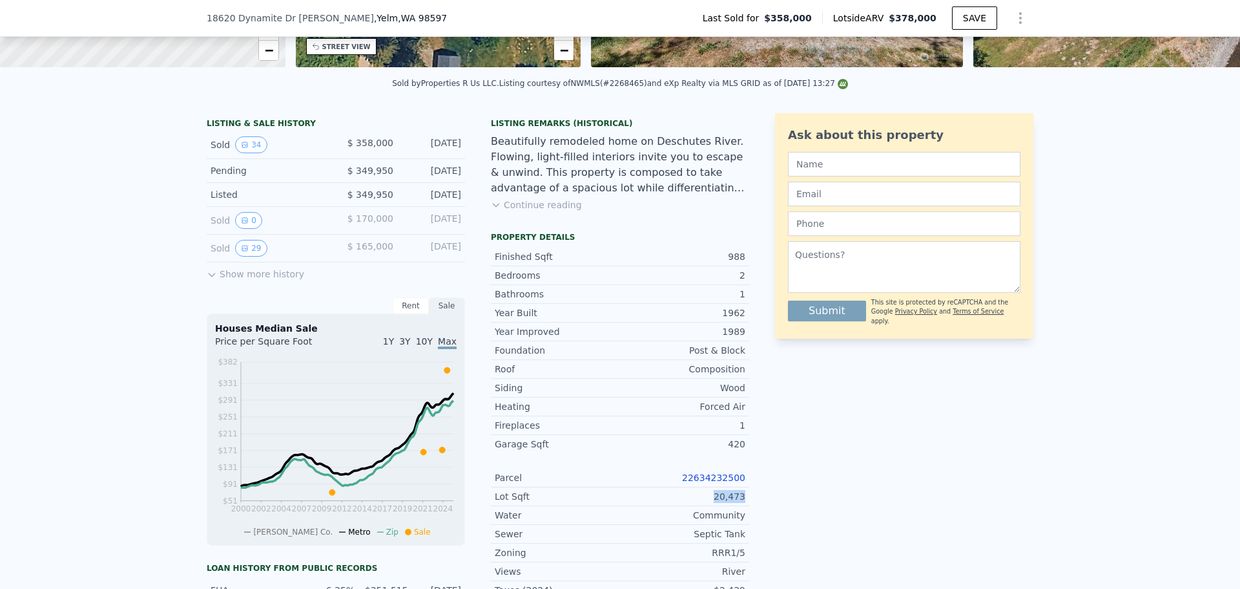
drag, startPoint x: 705, startPoint y: 505, endPoint x: 752, endPoint y: 508, distance: 46.6
click at [749, 507] on div "LISTING & SALE HISTORY Sold 34 $ 358,000 [DATE] Pending $ 349,950 [DATE] Listed…" at bounding box center [620, 452] width 827 height 678
copy div "20,473"
drag, startPoint x: 722, startPoint y: 559, endPoint x: 747, endPoint y: 560, distance: 25.9
click at [745, 559] on div "LISTING & SALE HISTORY Sold 34 $ 358,000 [DATE] Pending $ 349,950 [DATE] Listed…" at bounding box center [620, 452] width 827 height 678
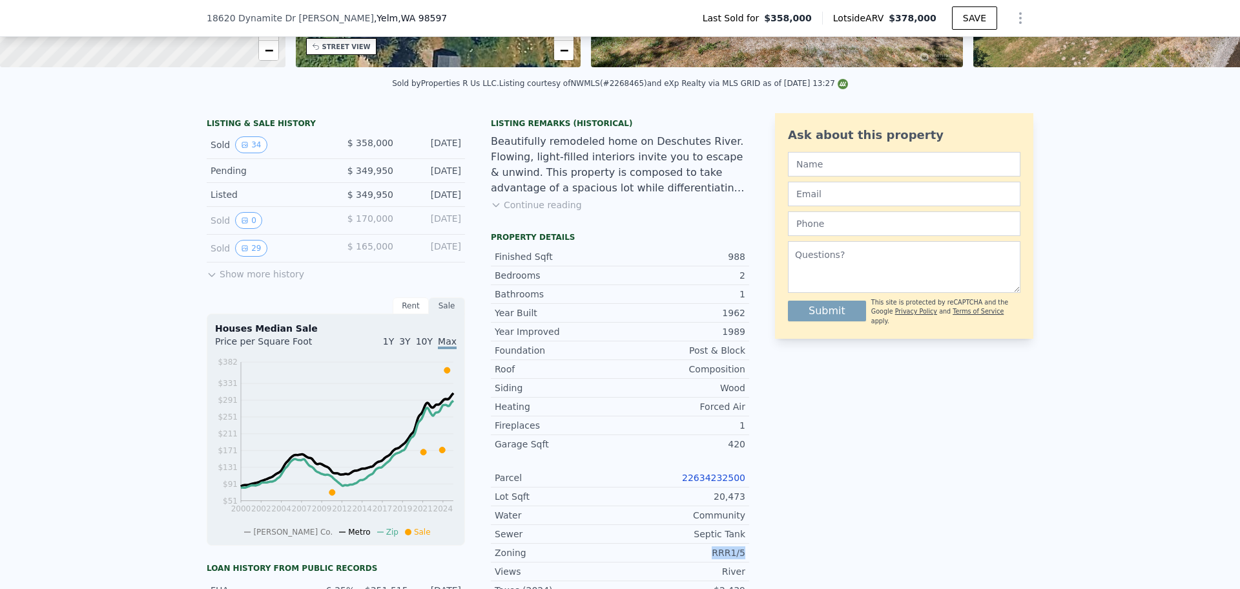
copy div "RRR1/5"
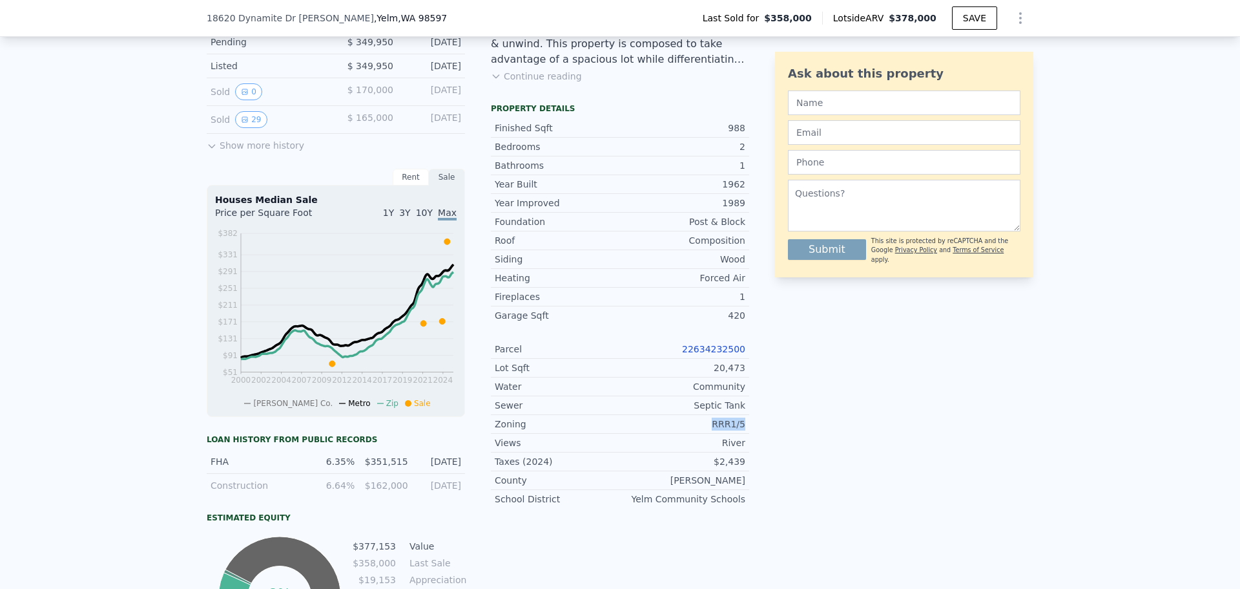
scroll to position [383, 0]
click at [727, 353] on link "22634232500" at bounding box center [713, 348] width 63 height 10
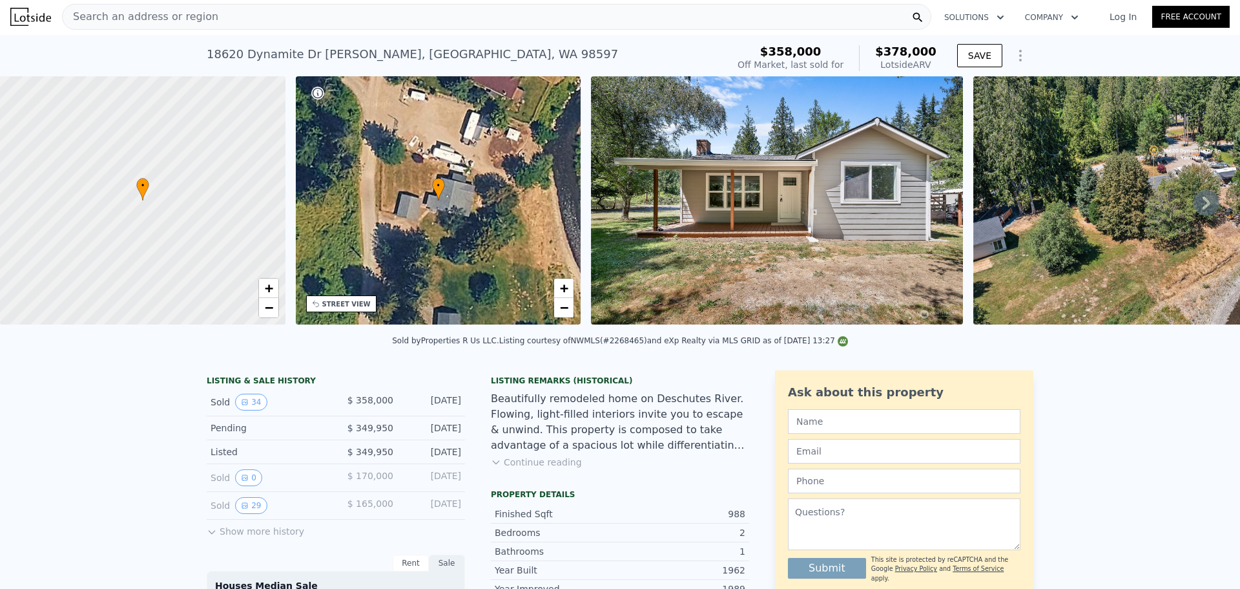
scroll to position [0, 0]
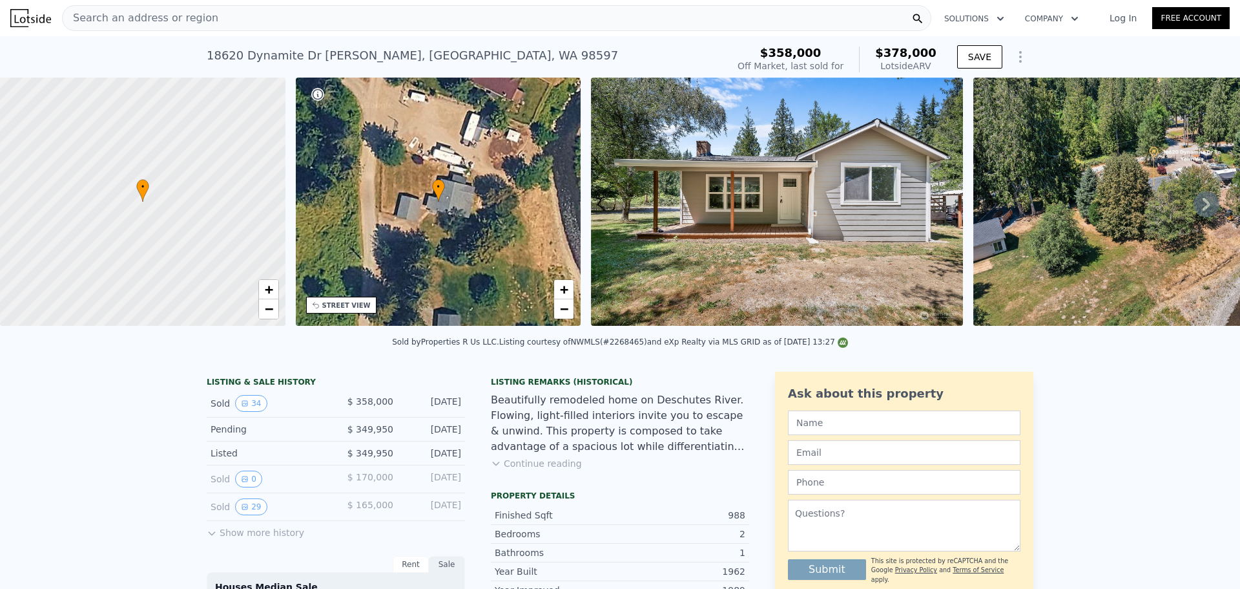
click at [341, 13] on div "Search an address or region" at bounding box center [497, 18] width 870 height 26
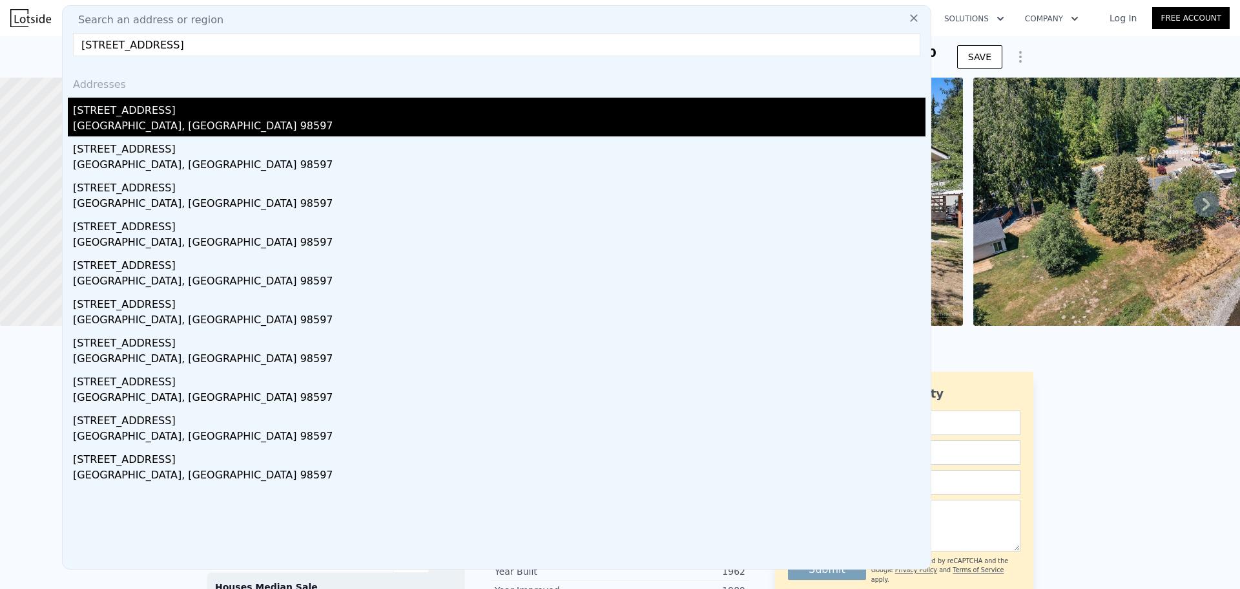
type input "[STREET_ADDRESS]"
click at [302, 112] on div "[STREET_ADDRESS]" at bounding box center [499, 108] width 853 height 21
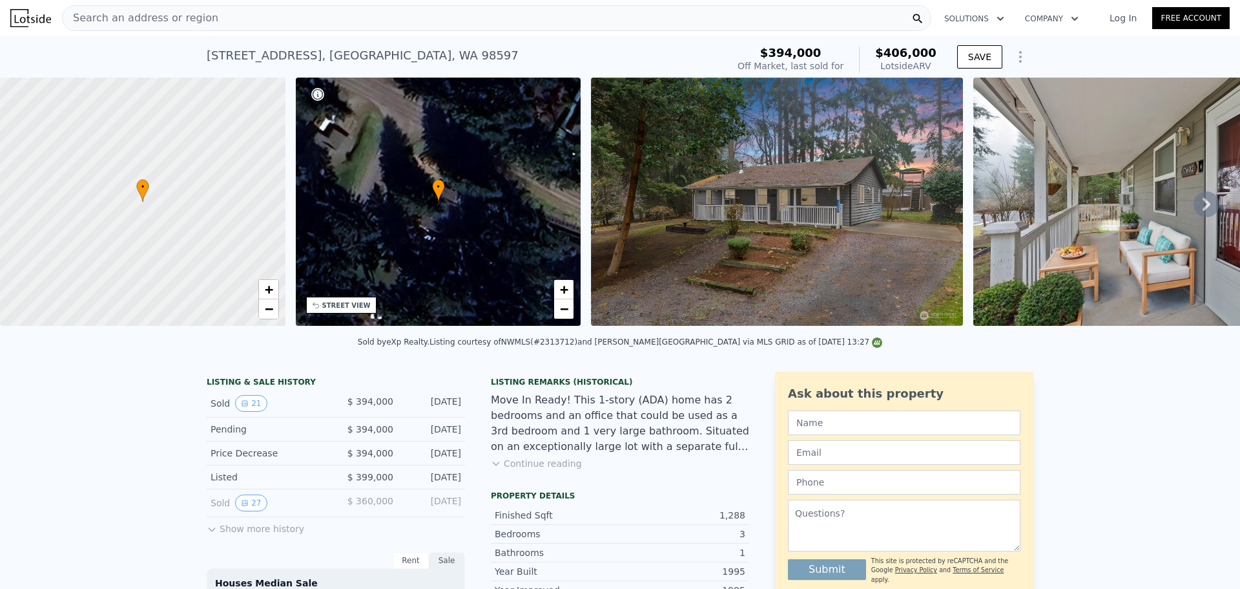
click at [472, 17] on div "Search an address or region" at bounding box center [497, 18] width 870 height 26
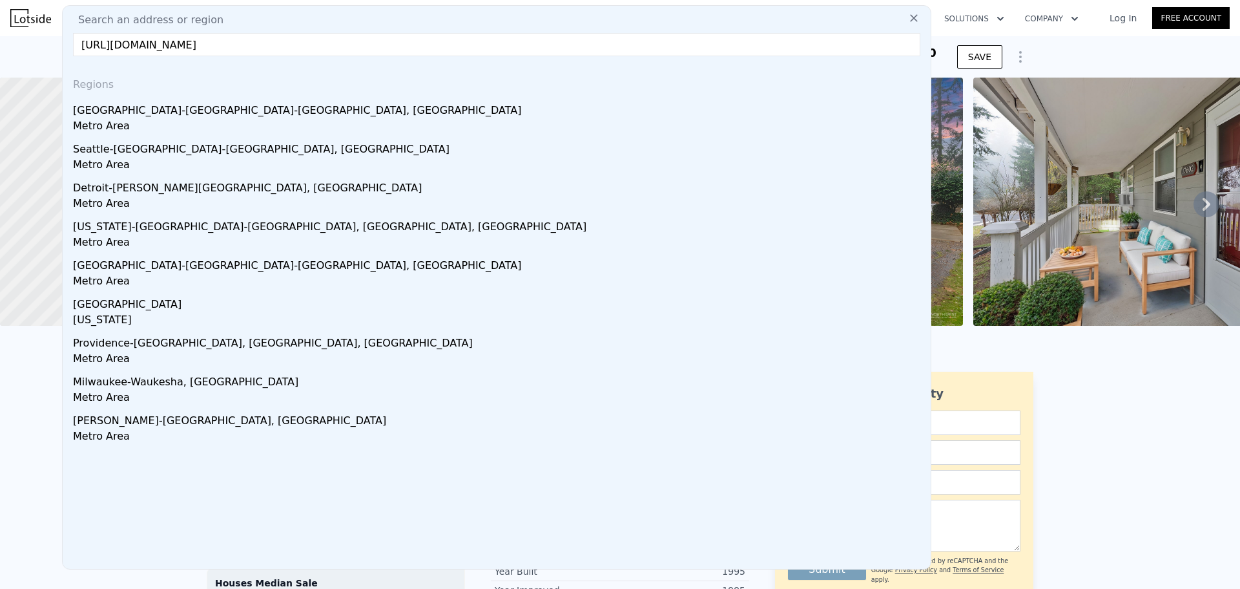
click at [371, 47] on input "[URL][DOMAIN_NAME]" at bounding box center [497, 44] width 848 height 23
paste input "[STREET_ADDRESS]"
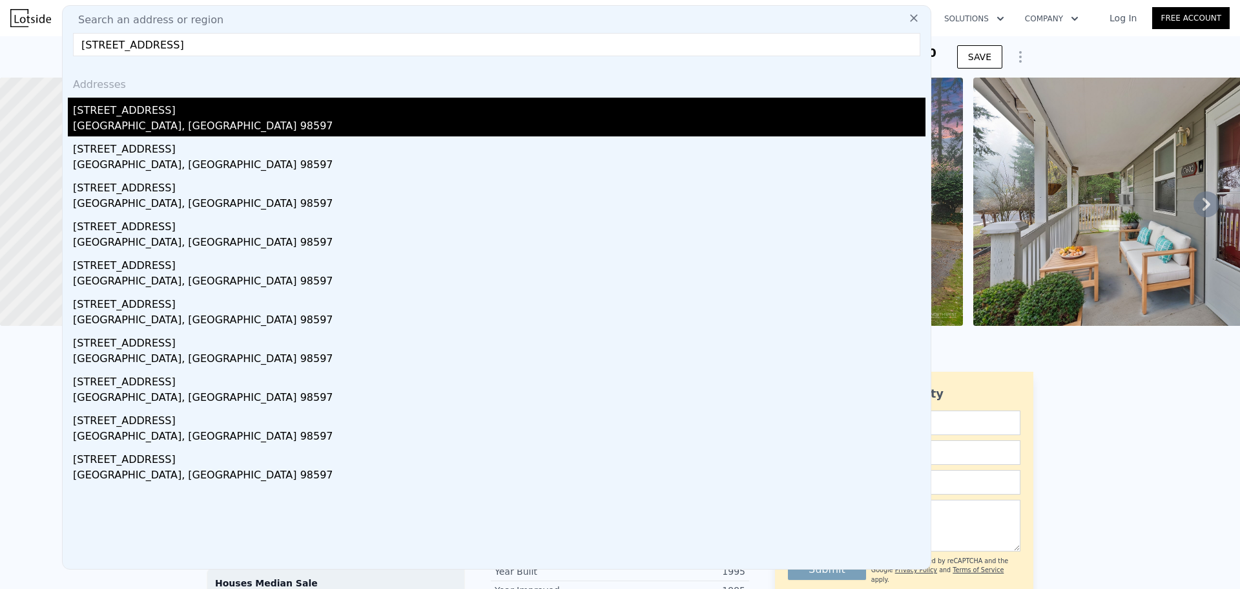
type input "[STREET_ADDRESS]"
click at [296, 124] on div "[GEOGRAPHIC_DATA], [GEOGRAPHIC_DATA] 98597" at bounding box center [499, 127] width 853 height 18
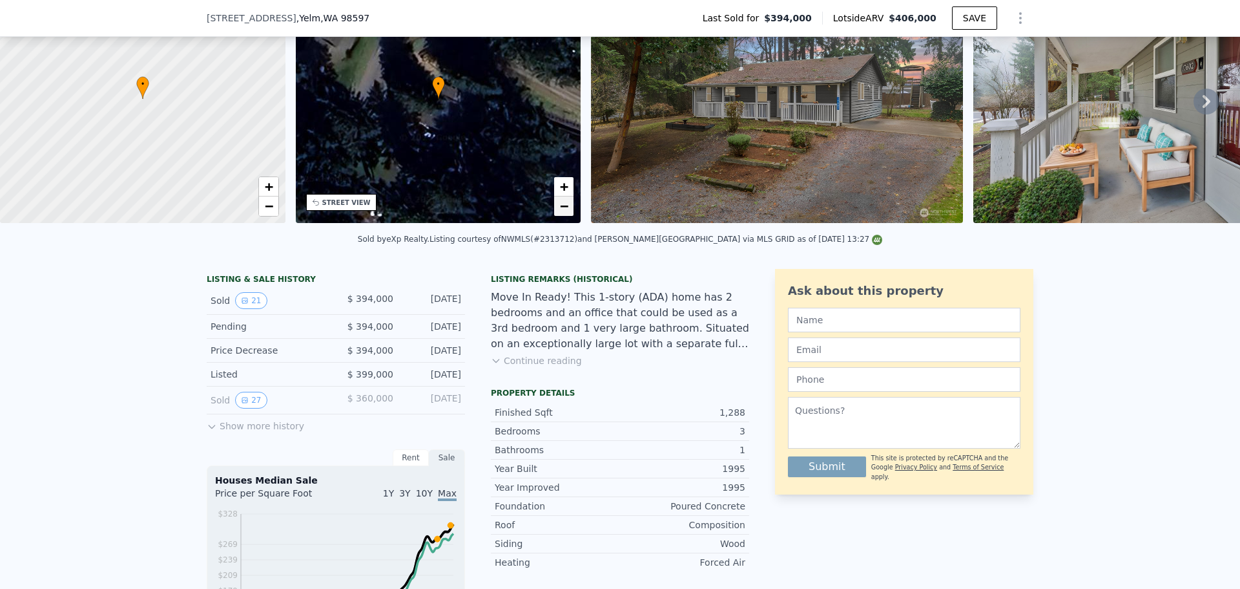
scroll to position [189, 0]
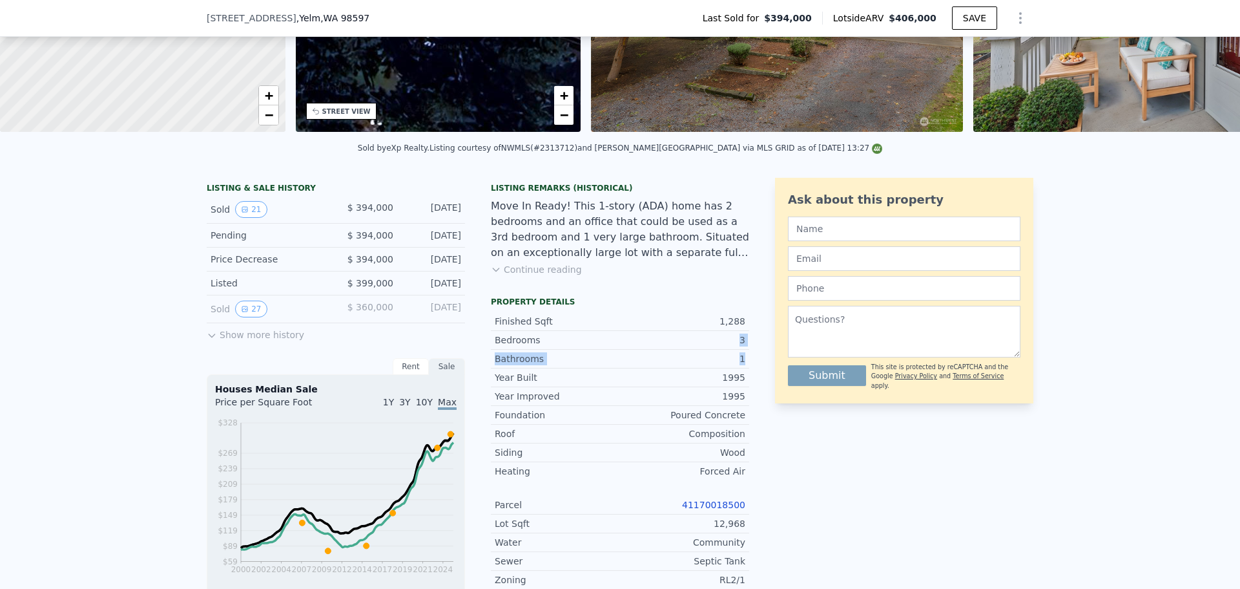
click at [758, 359] on div "LISTING & SALE HISTORY Sold 21 $ 394,000 [DATE] Pending $ 394,000 [DATE] Price …" at bounding box center [620, 503] width 827 height 650
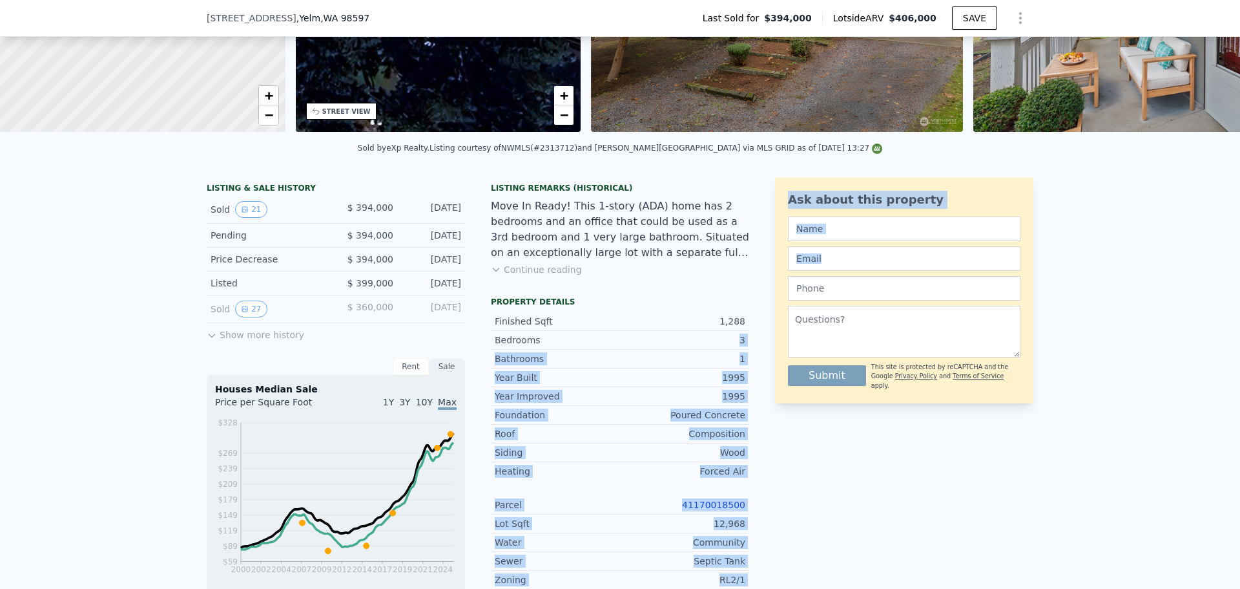
click at [654, 365] on div "1" at bounding box center [682, 358] width 125 height 13
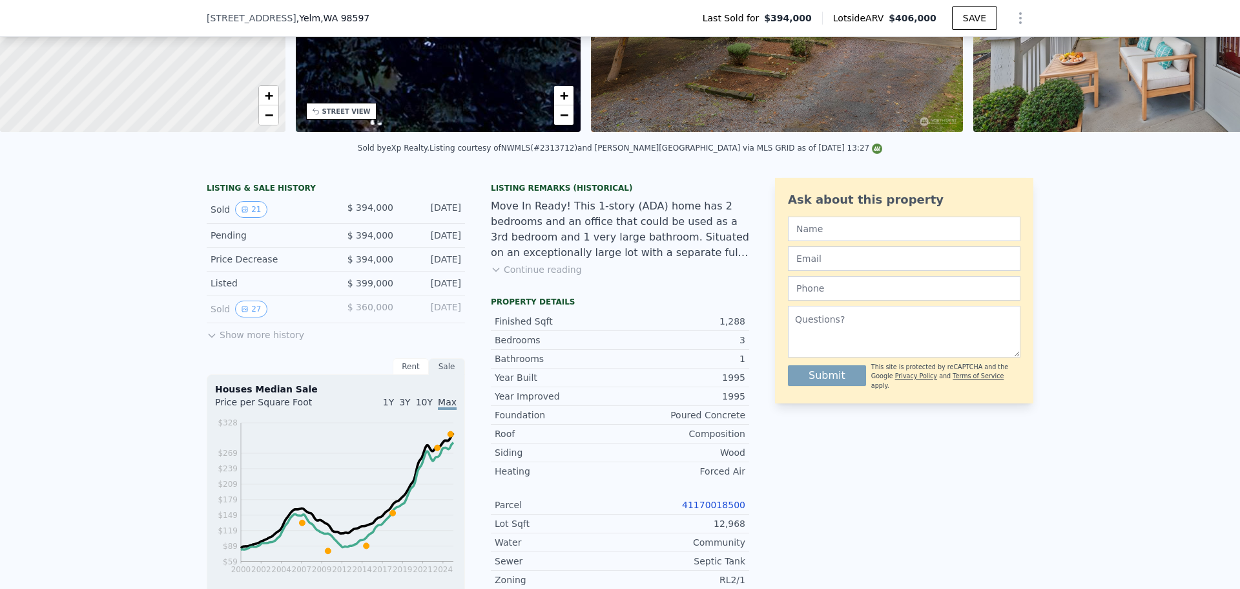
click at [729, 530] on div "12,968" at bounding box center [682, 523] width 125 height 13
copy div "12,968"
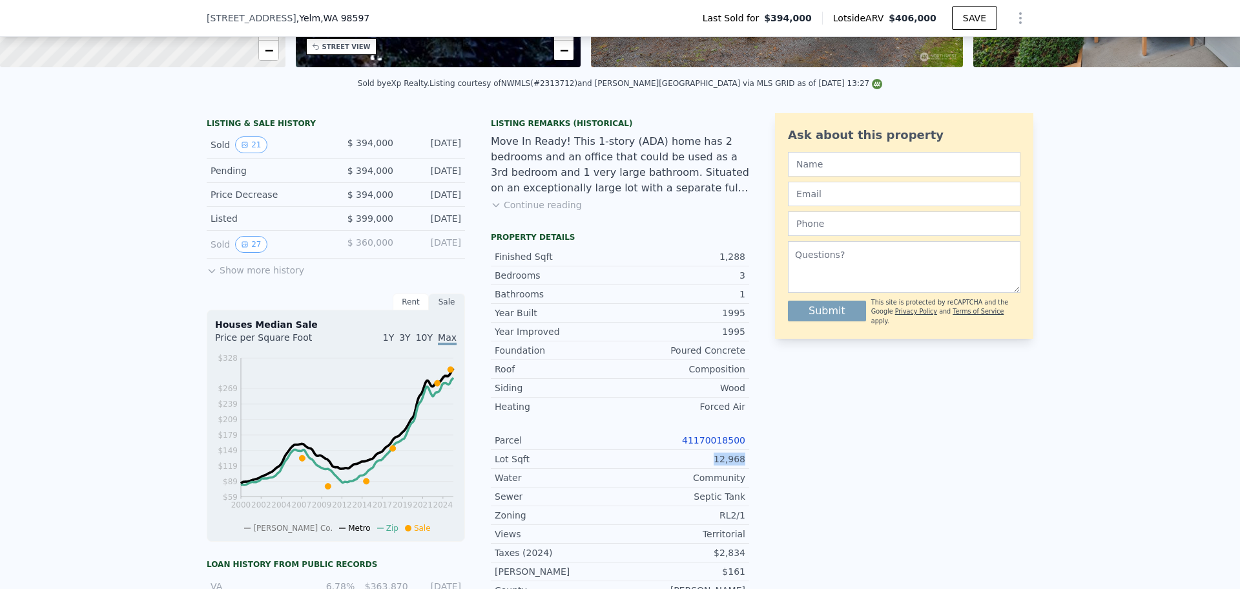
scroll to position [318, 0]
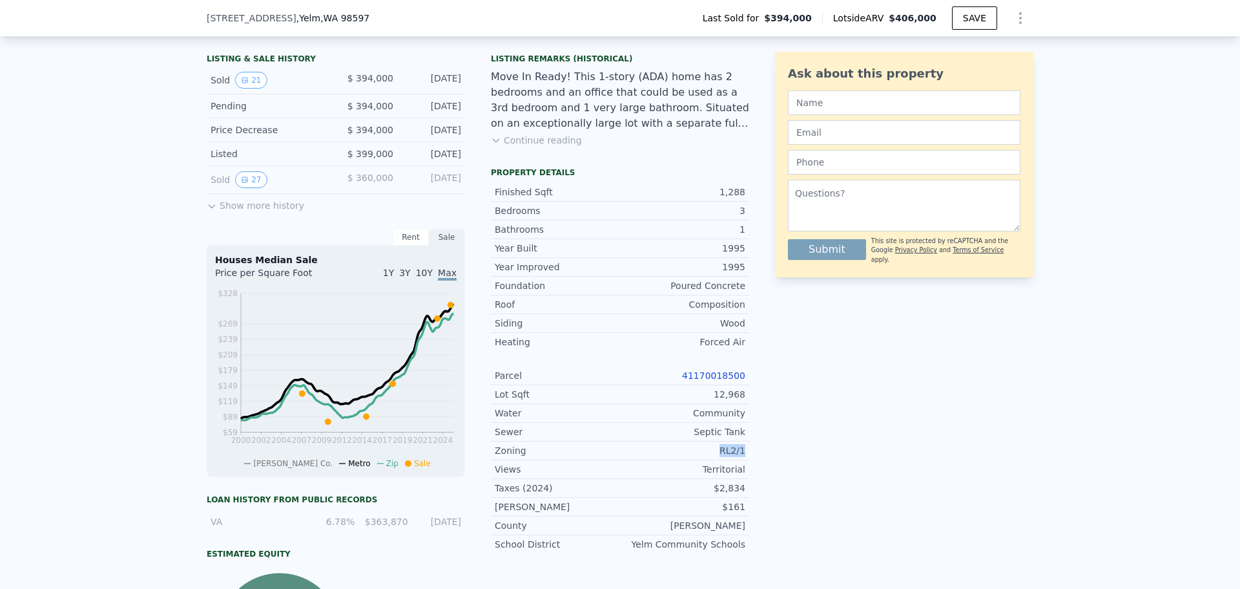
drag, startPoint x: 749, startPoint y: 457, endPoint x: 711, endPoint y: 460, distance: 37.6
click at [711, 460] on div "LISTING & SALE HISTORY Sold 21 $ 394,000 [DATE] Pending $ 394,000 [DATE] Price …" at bounding box center [620, 373] width 827 height 650
copy div "RL2/1"
click at [713, 380] on link "41170018500" at bounding box center [713, 375] width 63 height 10
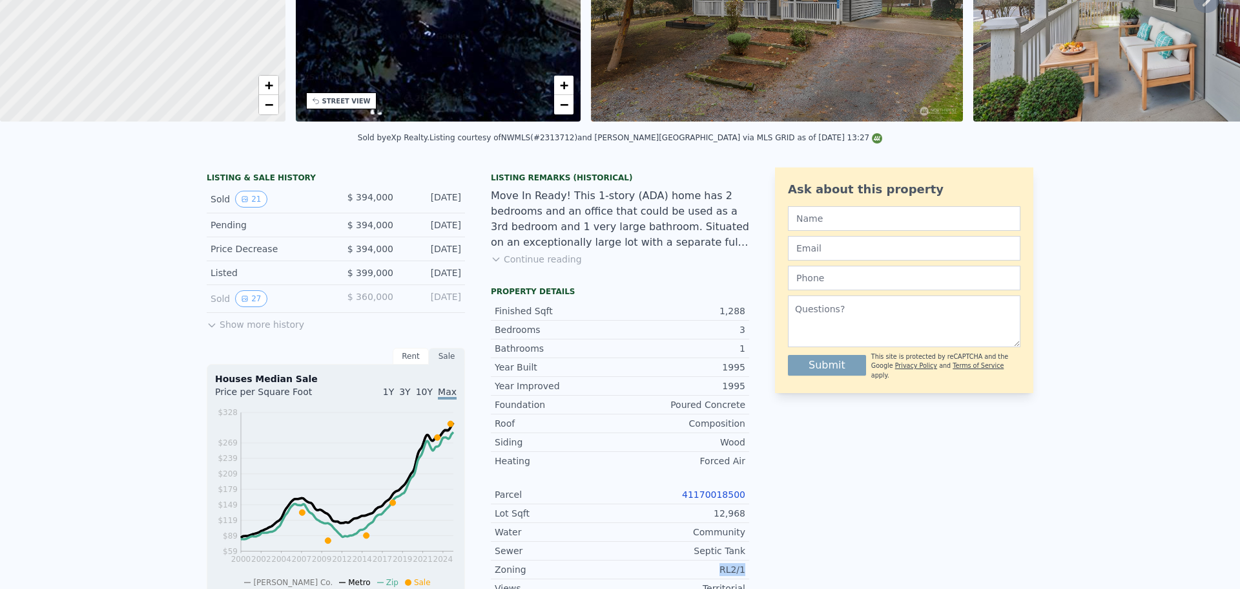
scroll to position [0, 0]
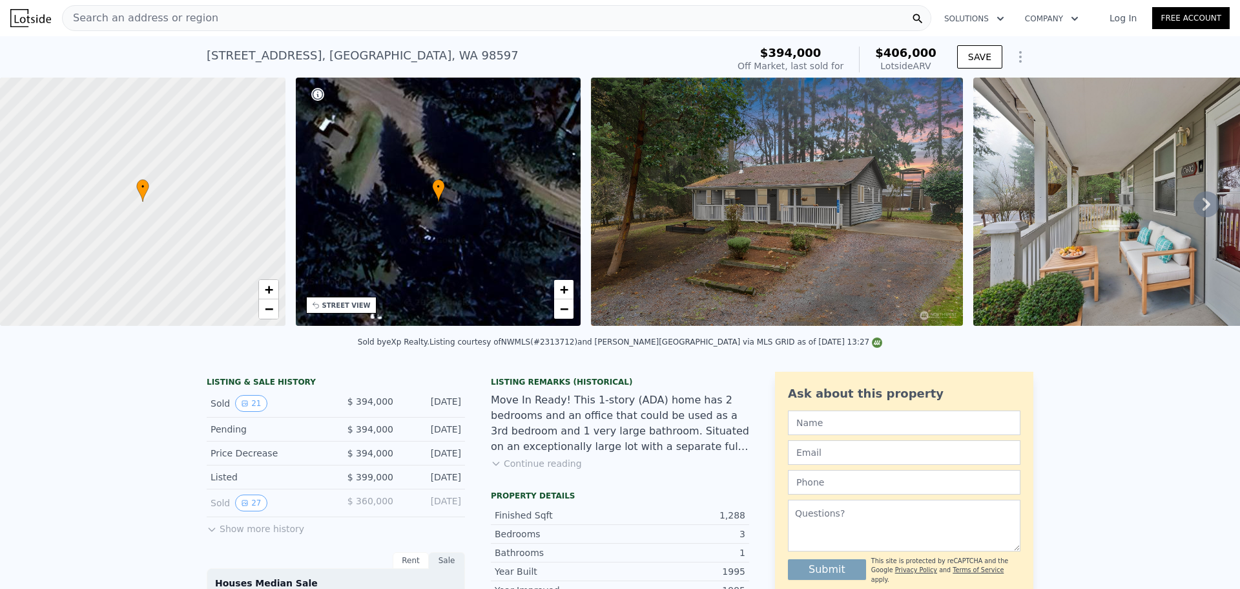
click at [410, 12] on div "Search an address or region" at bounding box center [497, 18] width 870 height 26
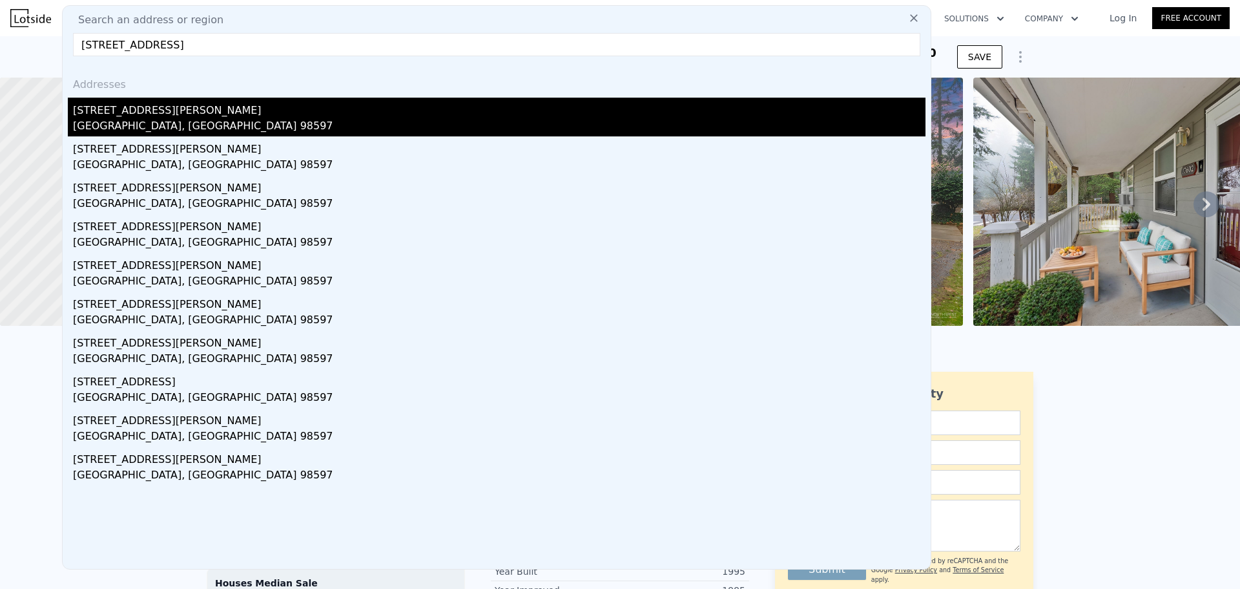
type input "[STREET_ADDRESS]"
click at [183, 119] on div "[GEOGRAPHIC_DATA], [GEOGRAPHIC_DATA] 98597" at bounding box center [499, 127] width 853 height 18
type input "1"
type input "1.75"
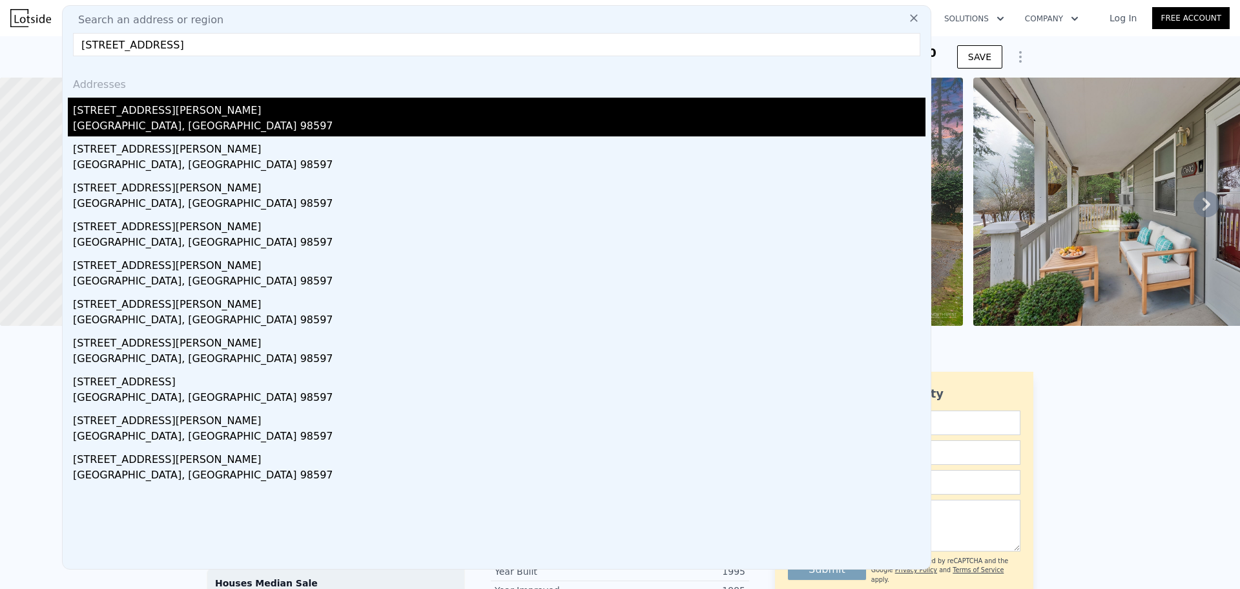
type input "720"
type input "971"
type input "7220"
type input "36155"
type input "$ 226,000"
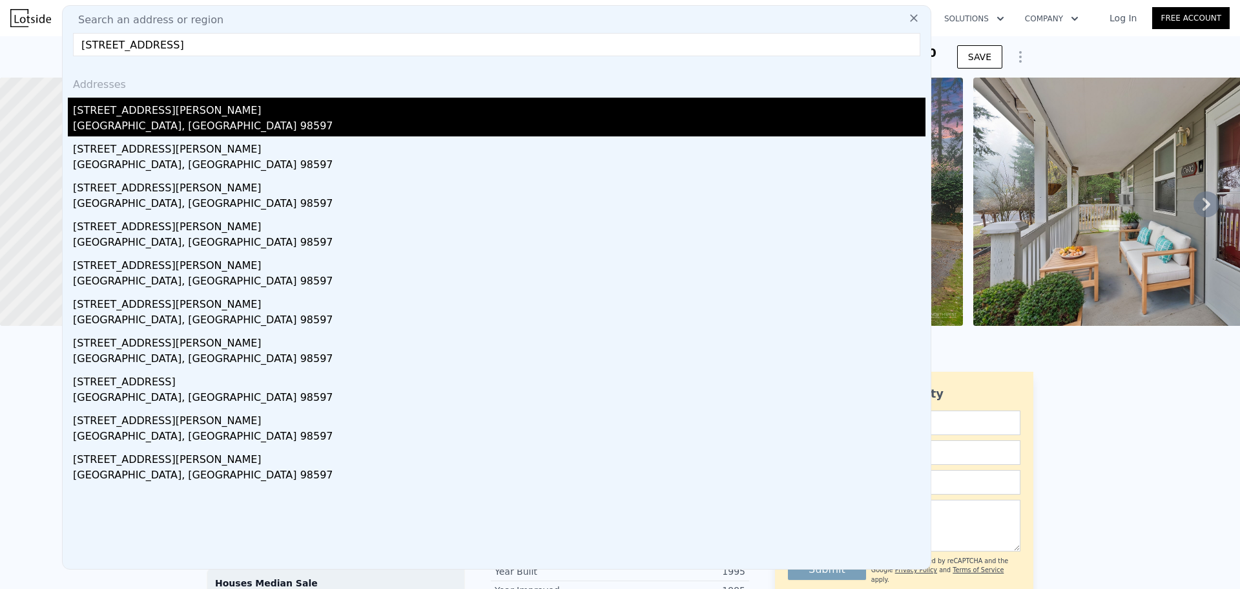
type input "$ 29,999"
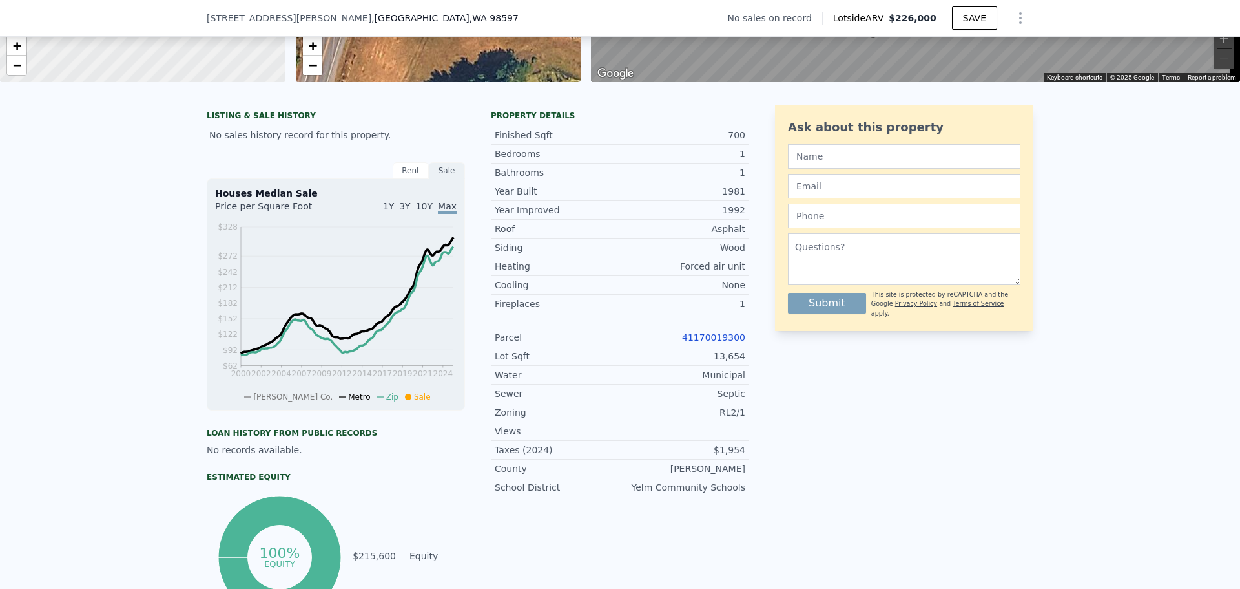
scroll to position [254, 0]
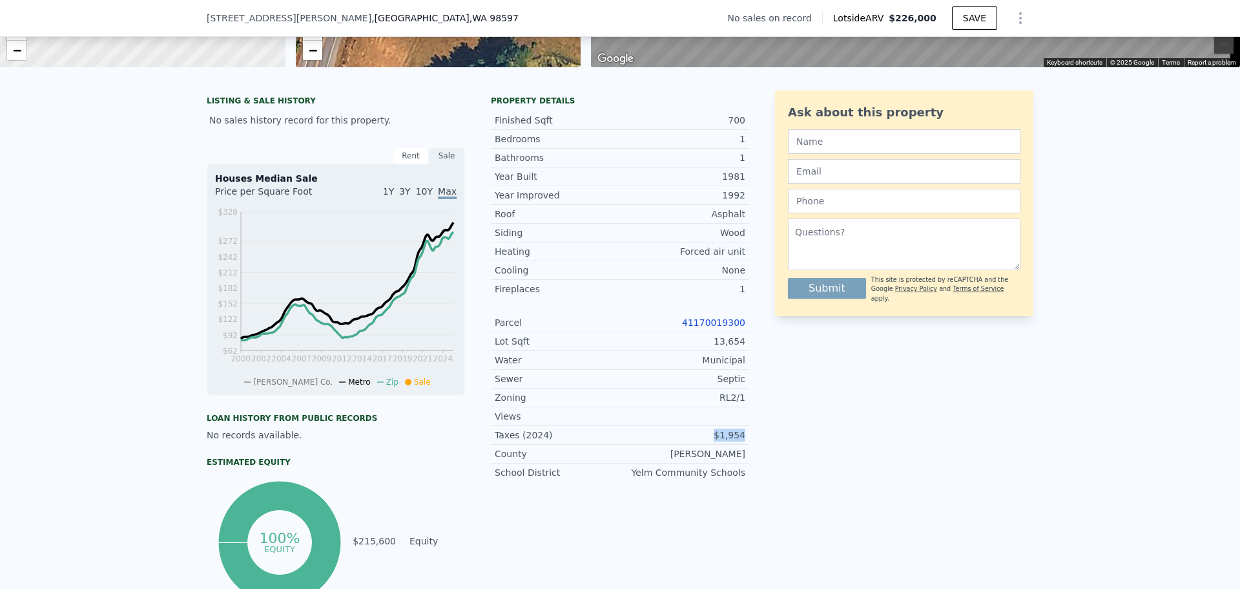
click at [758, 450] on div "LISTING & SALE HISTORY No sales history record for this property. Rent Sale Ren…" at bounding box center [620, 348] width 827 height 516
click at [810, 412] on div "Ask about this property Submit This site is protected by reCAPTCHA and the Goog…" at bounding box center [904, 348] width 258 height 516
click at [716, 326] on link "41170019300" at bounding box center [713, 322] width 63 height 10
